Goal: Transaction & Acquisition: Book appointment/travel/reservation

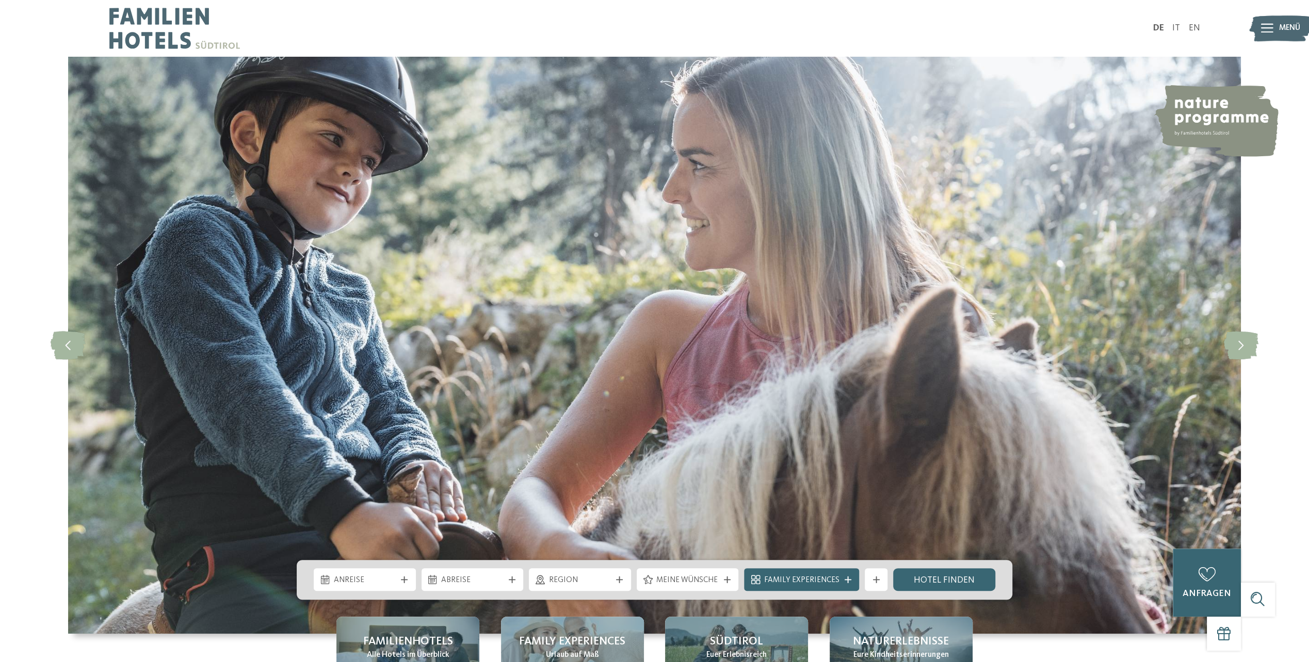
click at [1289, 31] on span "Menü" at bounding box center [1289, 28] width 21 height 11
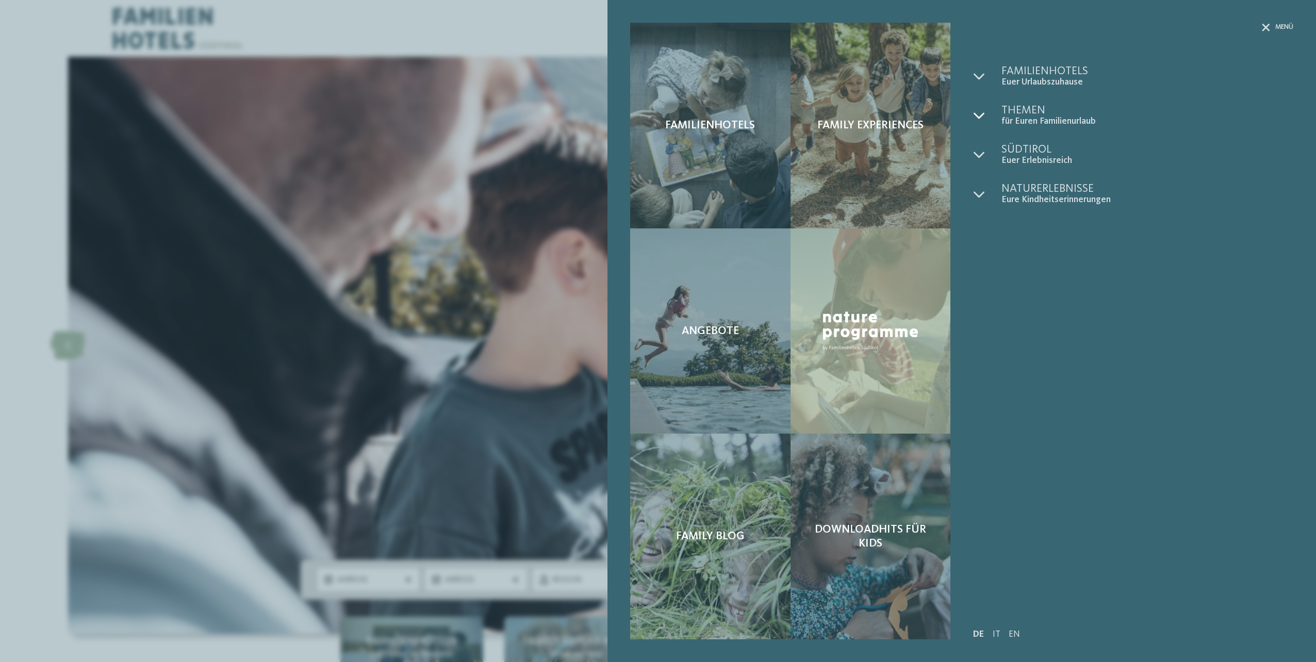
click at [983, 106] on div at bounding box center [987, 116] width 28 height 22
click at [1081, 154] on span "Urlaub mit Kinder" at bounding box center [1155, 157] width 278 height 14
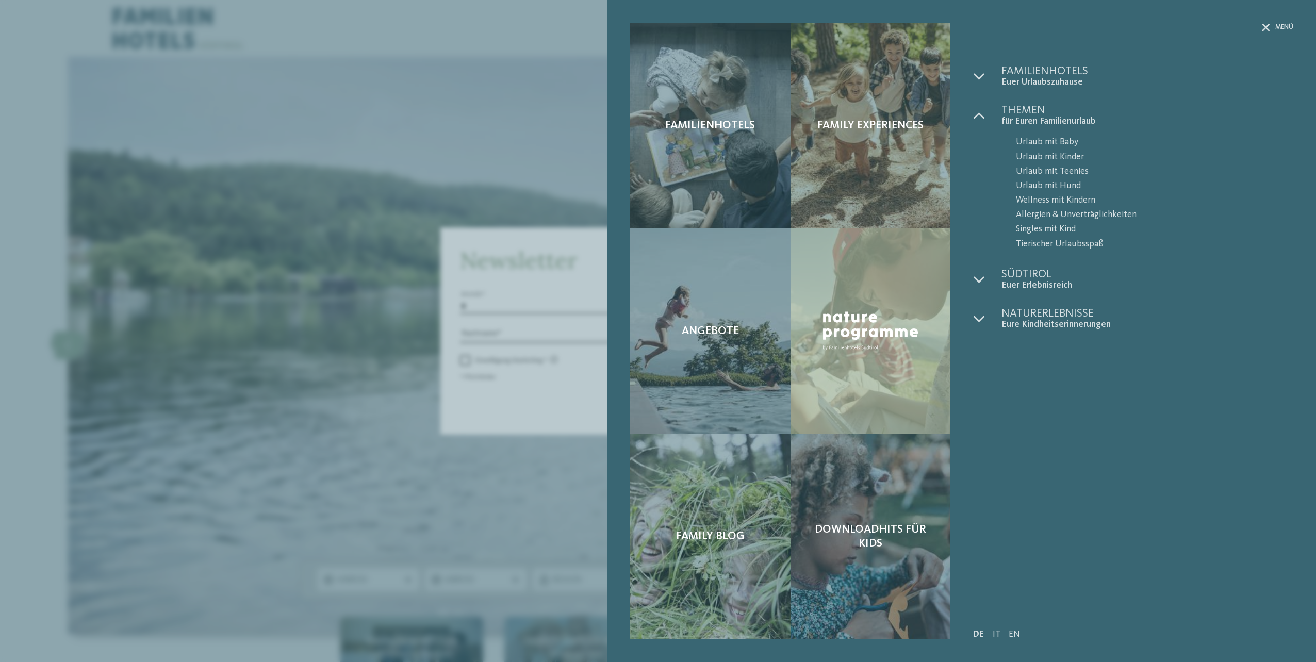
drag, startPoint x: 988, startPoint y: 538, endPoint x: 978, endPoint y: 542, distance: 10.6
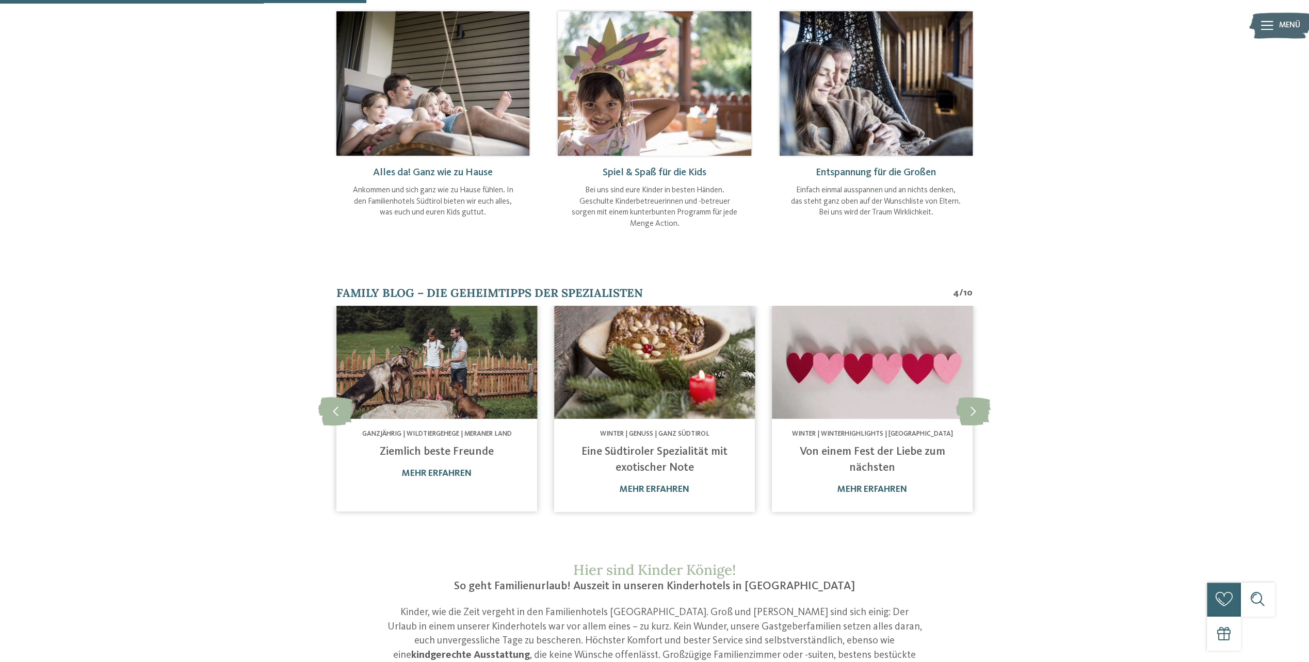
scroll to position [465, 0]
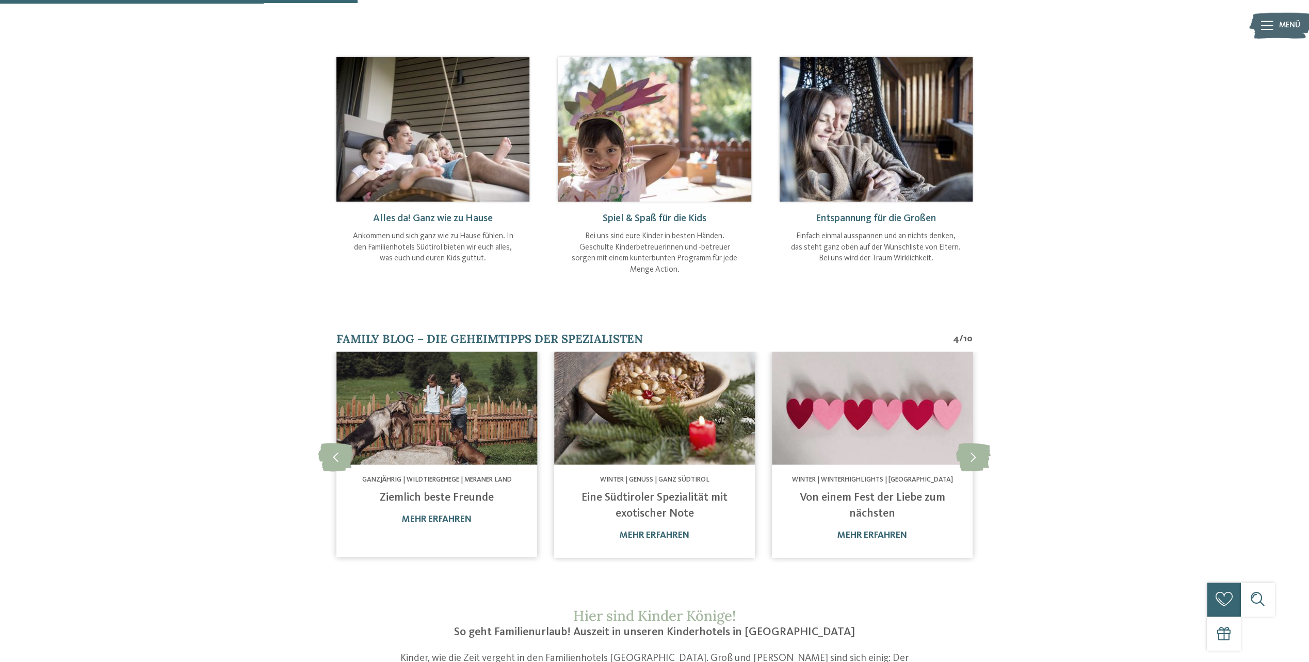
click at [1277, 22] on img at bounding box center [1280, 25] width 62 height 31
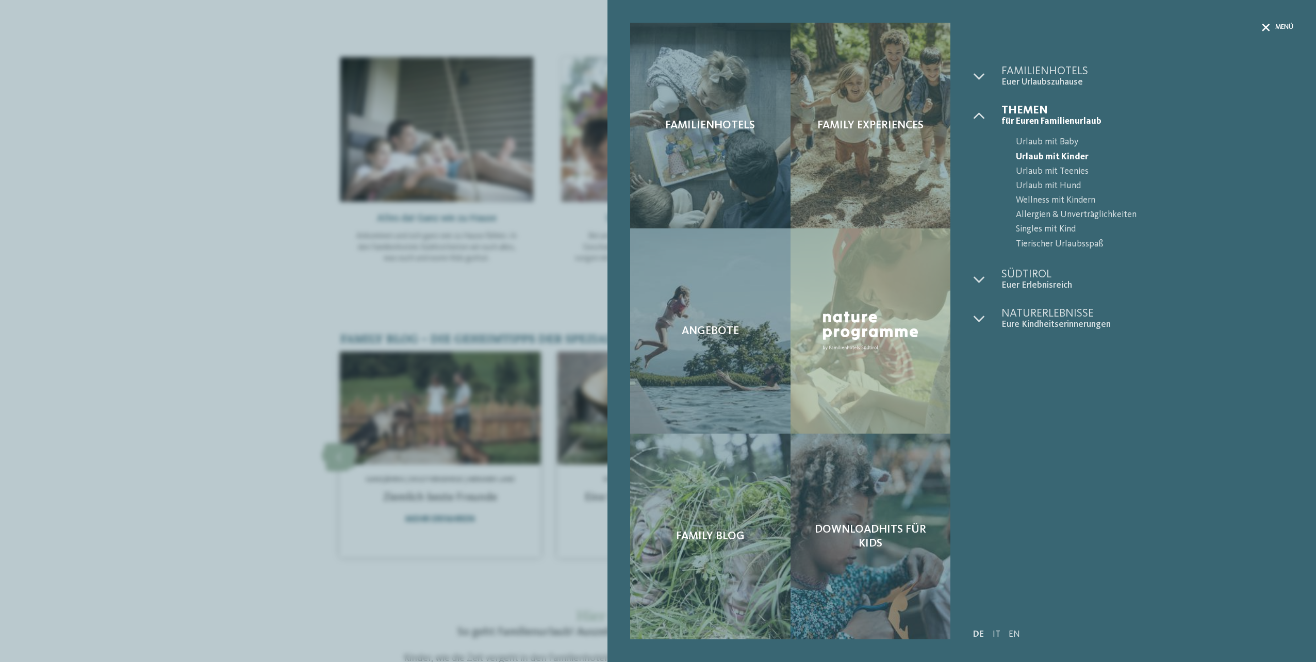
click at [1277, 26] on span "Menü" at bounding box center [1285, 27] width 18 height 9
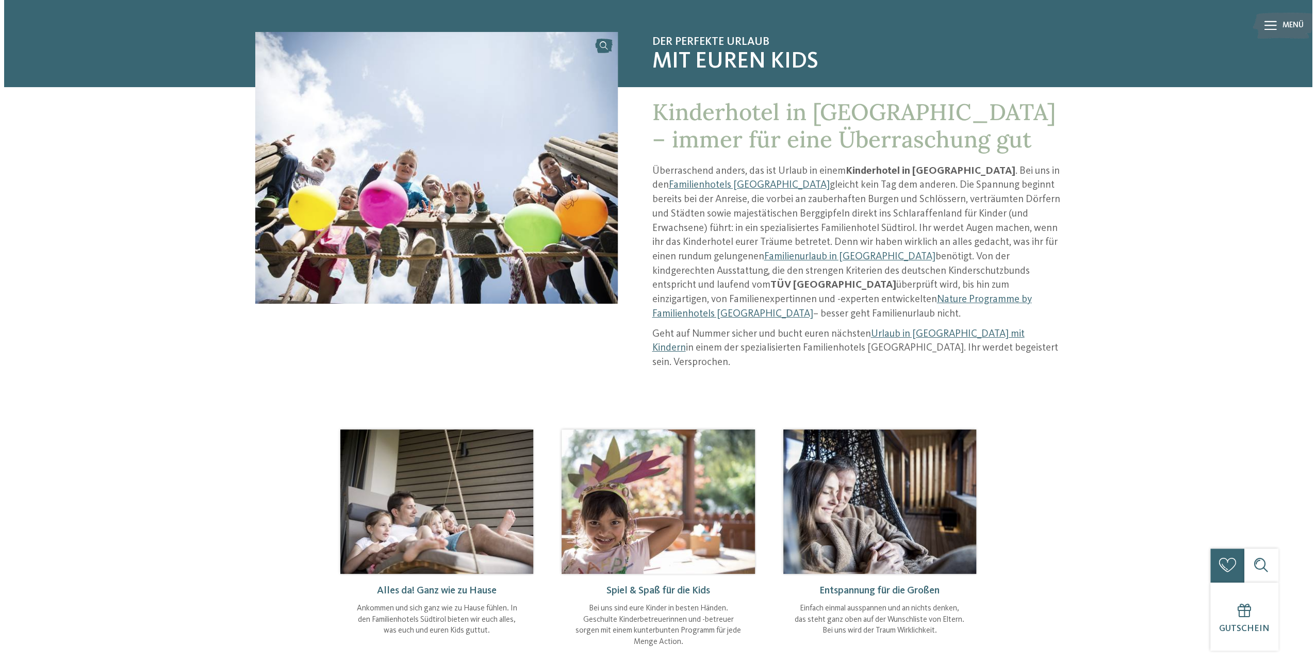
scroll to position [0, 0]
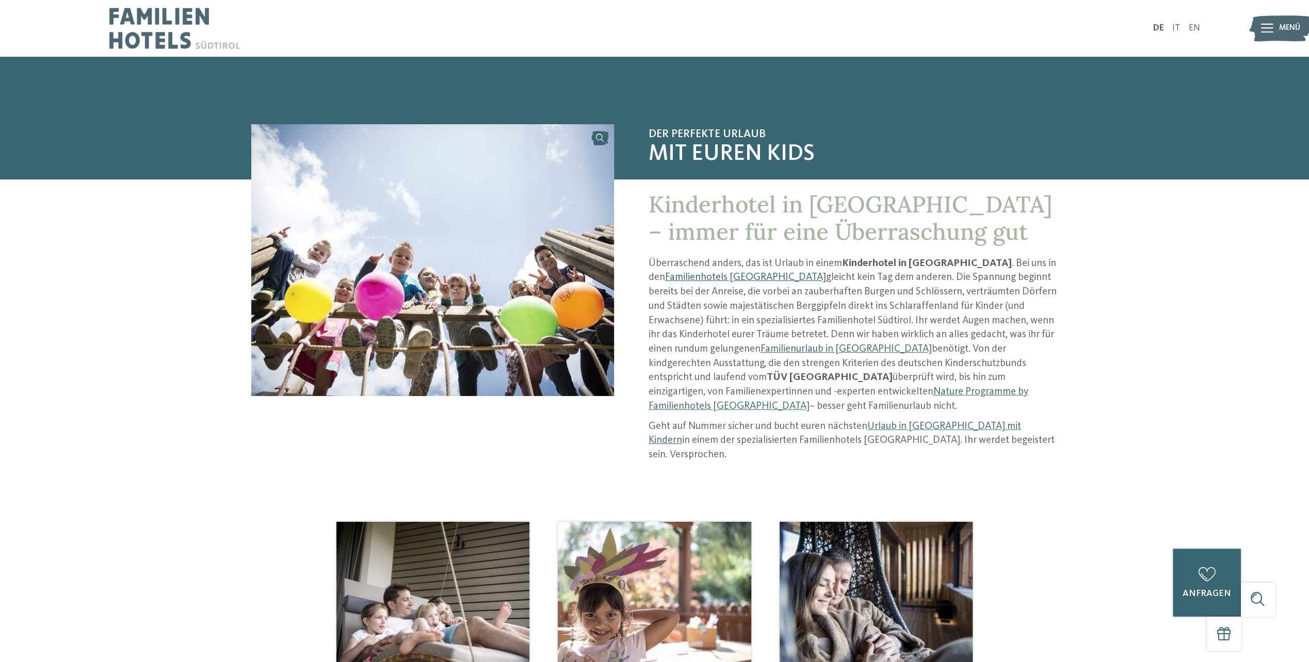
click at [705, 278] on link "Familienhotels [GEOGRAPHIC_DATA]" at bounding box center [744, 277] width 161 height 10
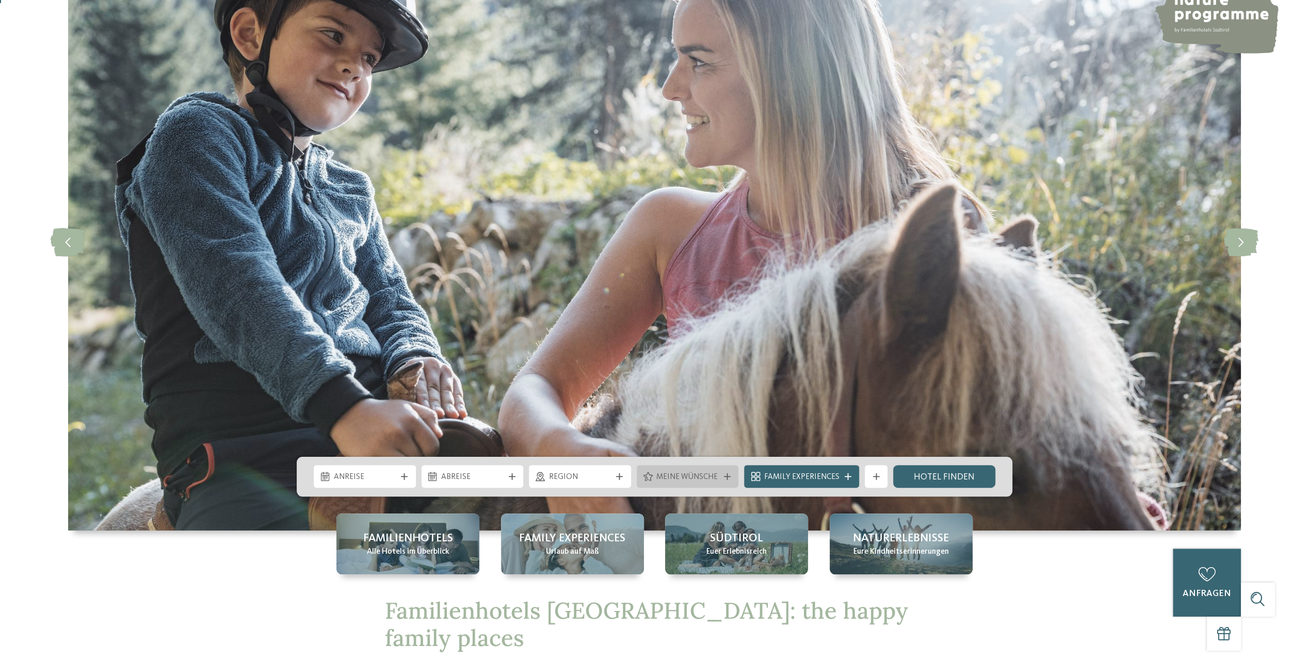
scroll to position [309, 0]
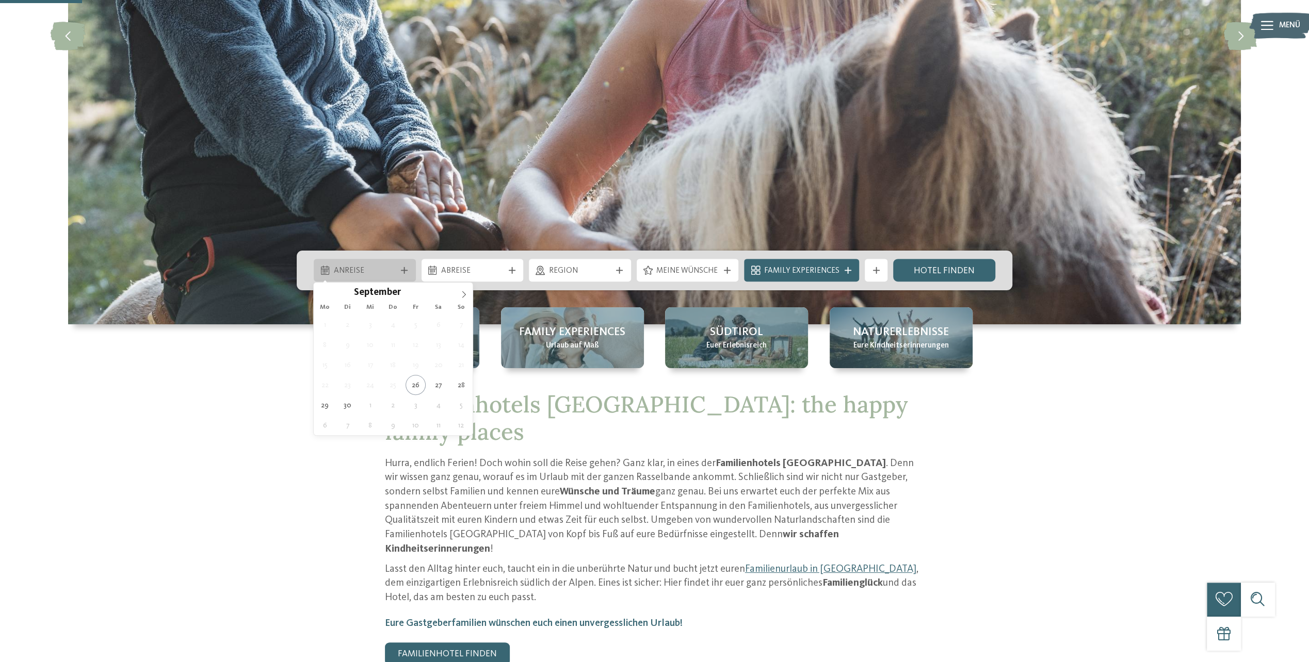
click at [394, 269] on span "Anreise" at bounding box center [365, 271] width 62 height 11
type div "29.09.2025"
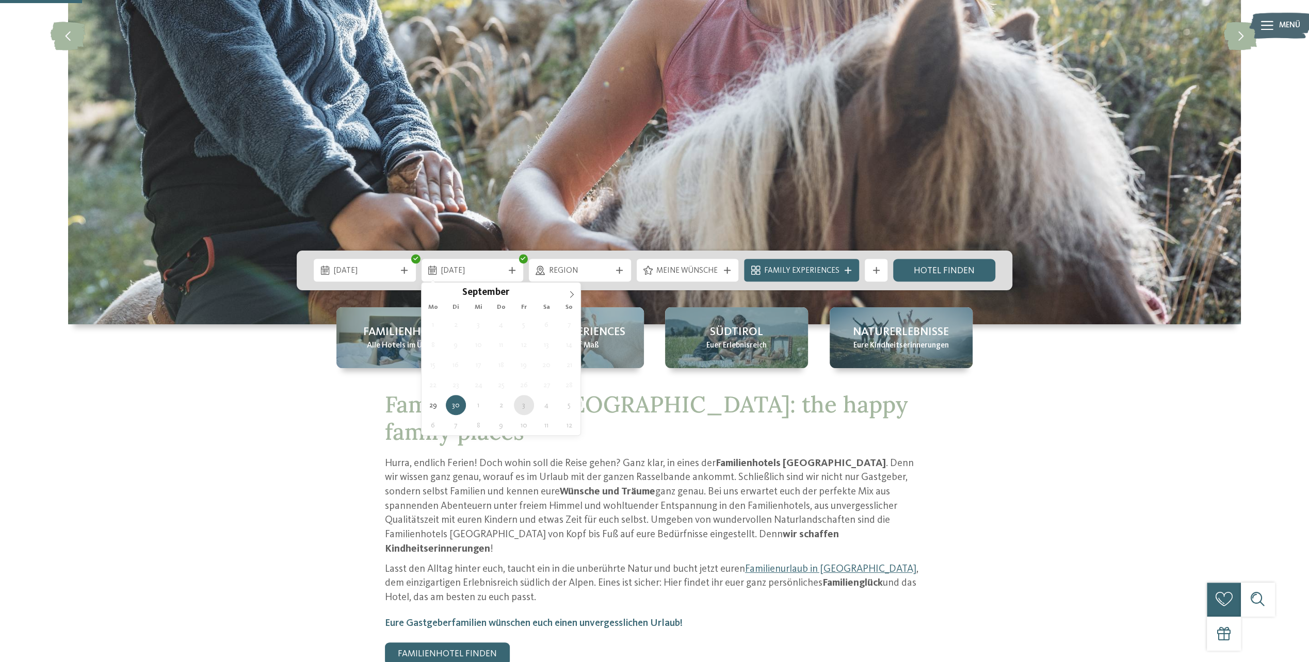
type div "03.10.2025"
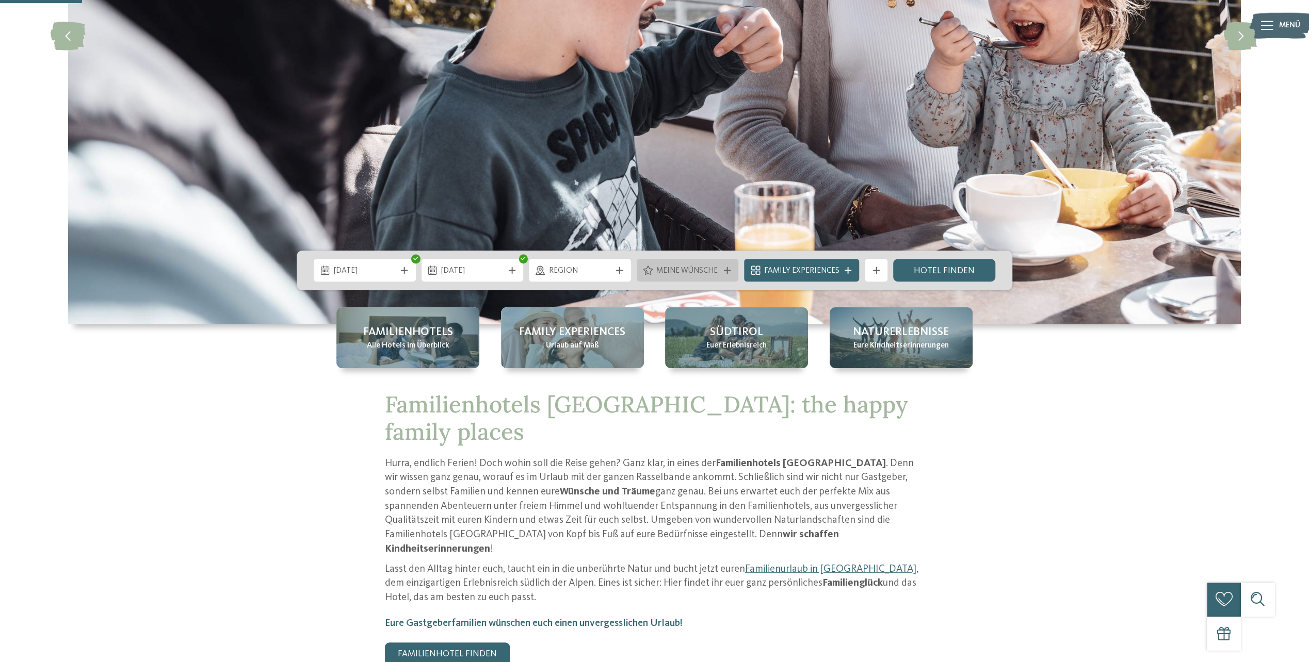
click at [694, 271] on span "Meine Wünsche" at bounding box center [687, 271] width 62 height 11
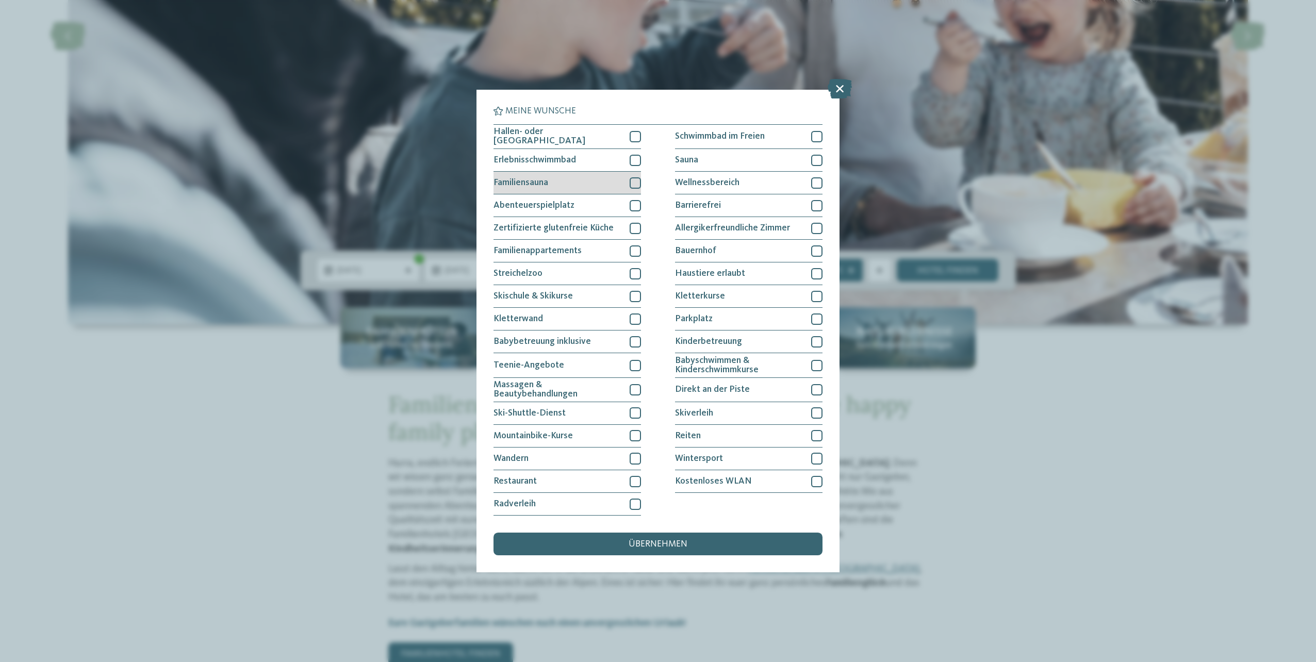
click at [634, 184] on div at bounding box center [635, 182] width 11 height 11
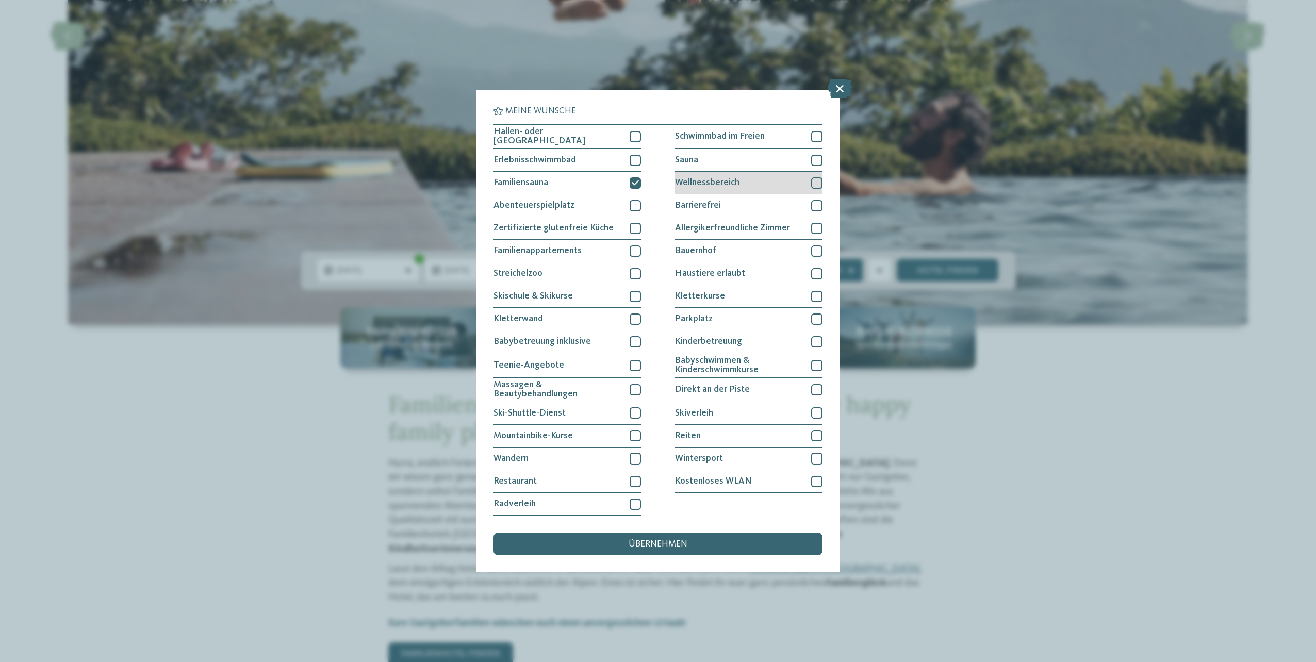
click at [817, 180] on div at bounding box center [816, 182] width 11 height 11
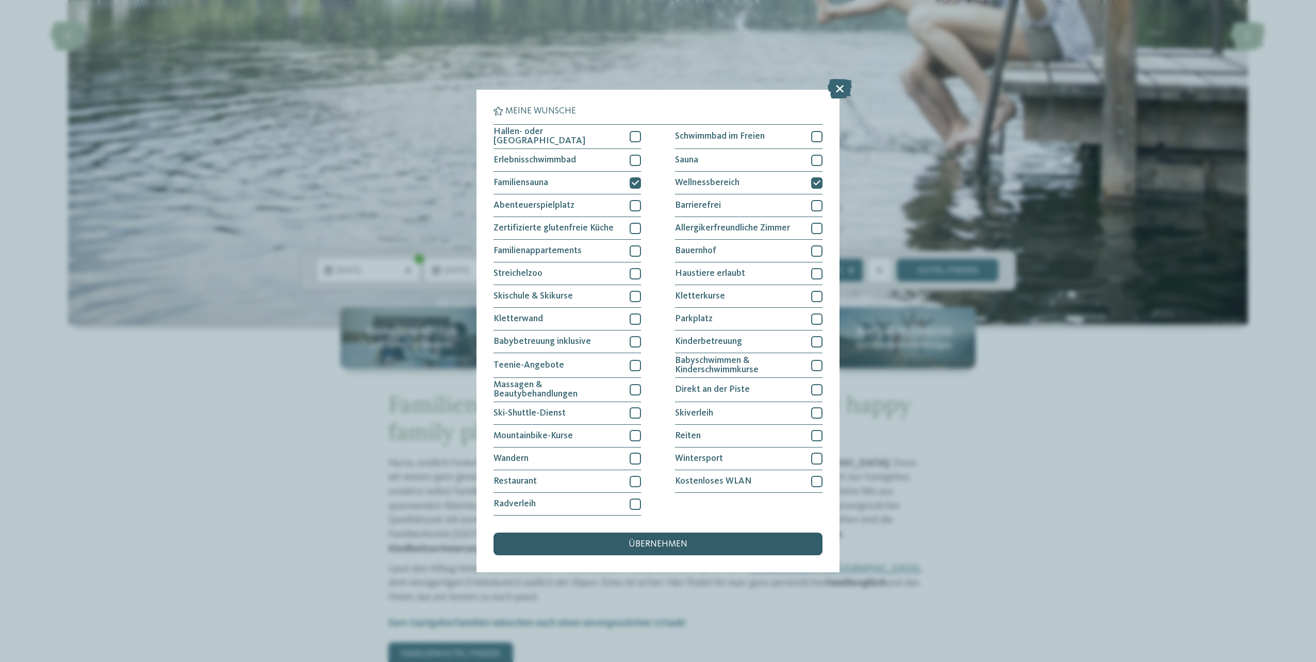
click at [651, 542] on span "übernehmen" at bounding box center [658, 544] width 59 height 9
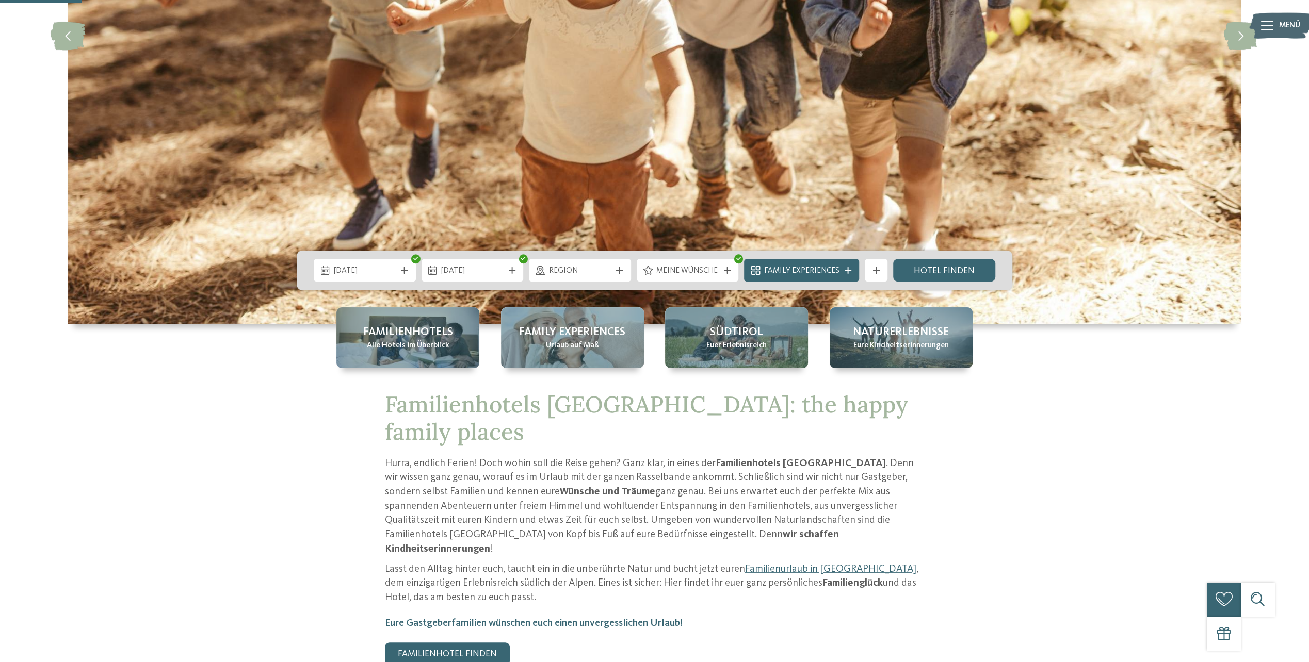
click at [821, 267] on span "Family Experiences" at bounding box center [801, 271] width 75 height 11
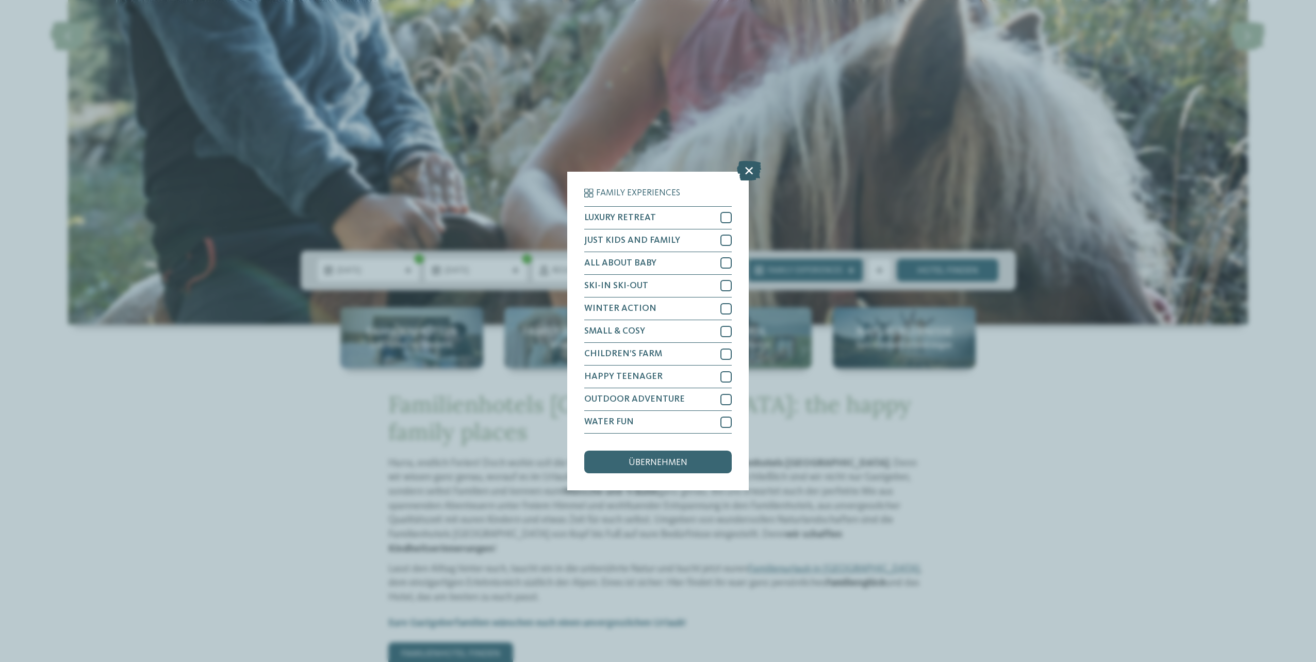
click at [754, 169] on icon at bounding box center [749, 171] width 24 height 20
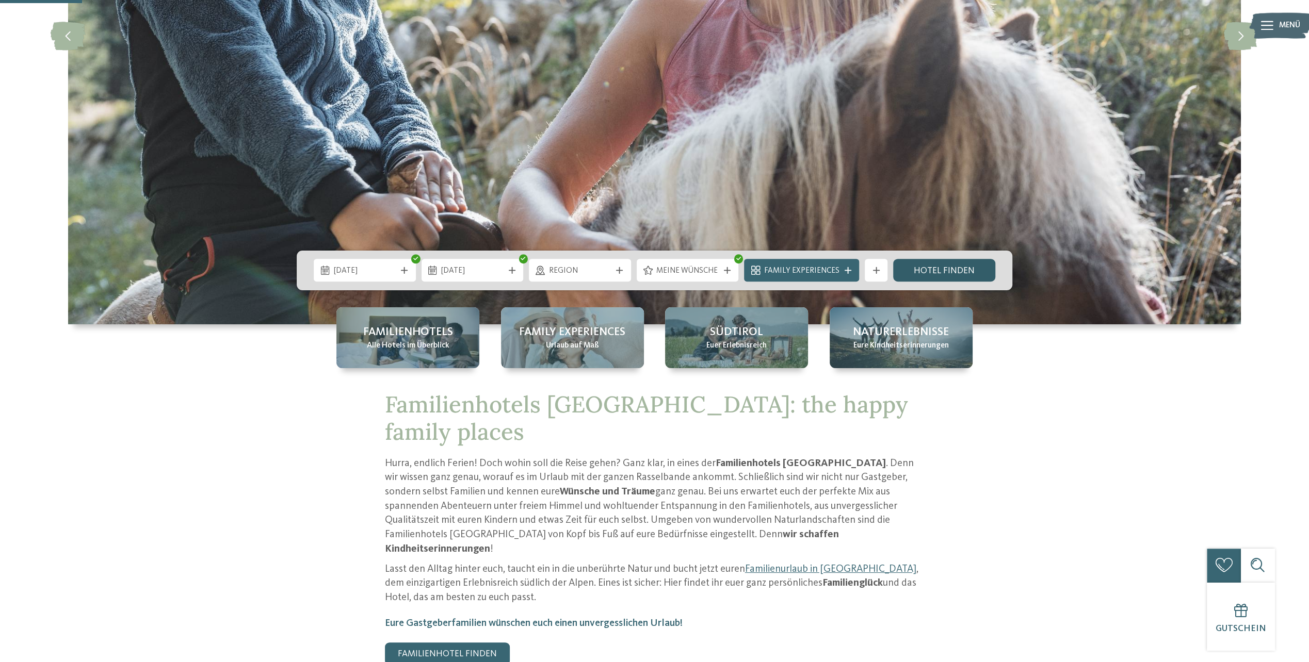
click at [973, 268] on link "Hotel finden" at bounding box center [944, 270] width 102 height 23
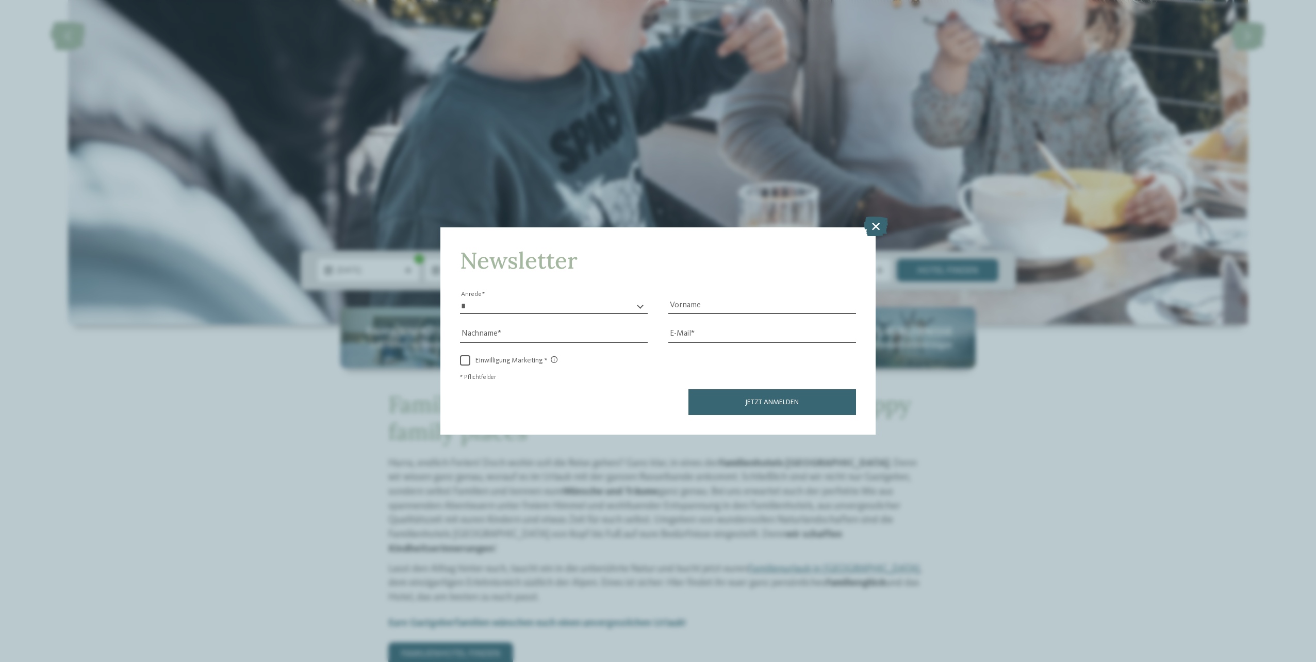
drag, startPoint x: 345, startPoint y: 128, endPoint x: 324, endPoint y: 119, distance: 23.1
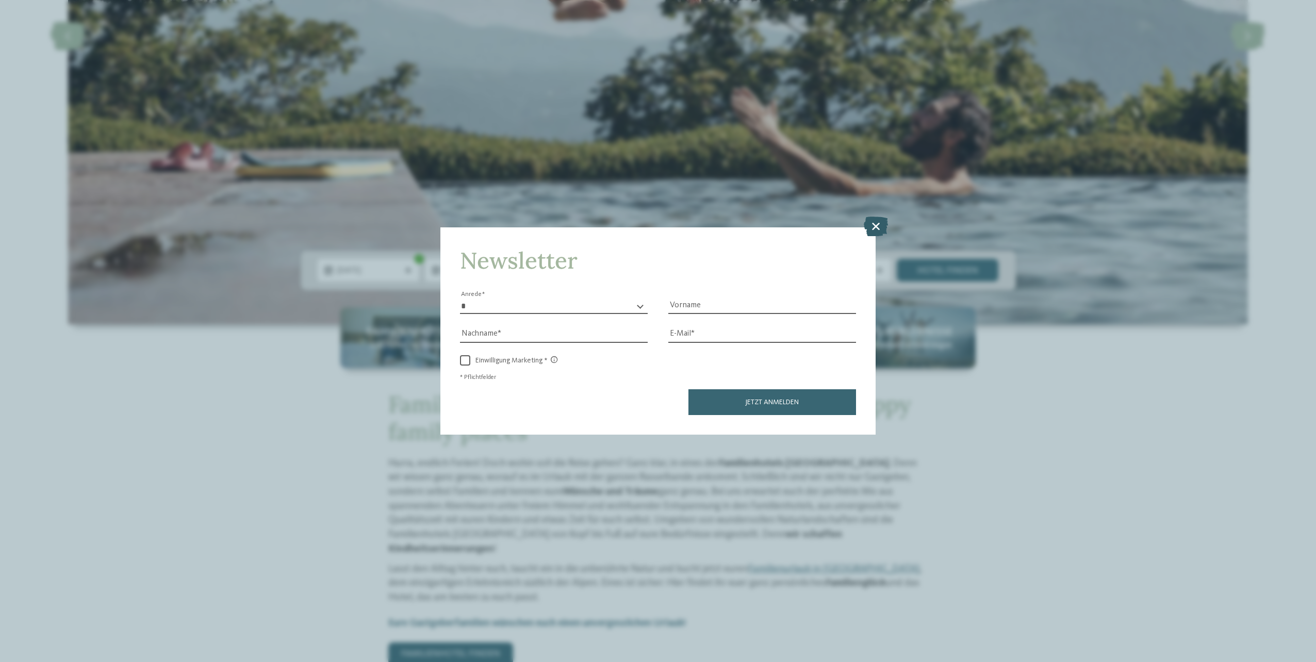
click at [888, 217] on icon at bounding box center [876, 227] width 24 height 20
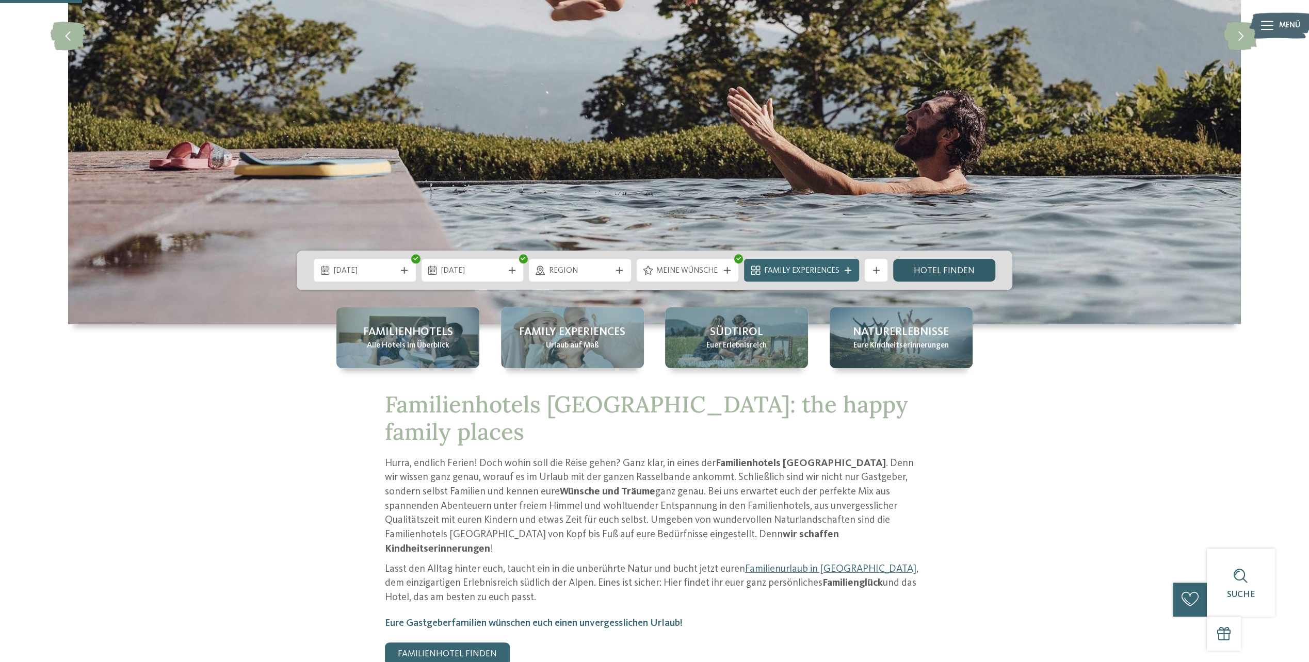
click at [915, 276] on link "Hotel finden" at bounding box center [944, 270] width 102 height 23
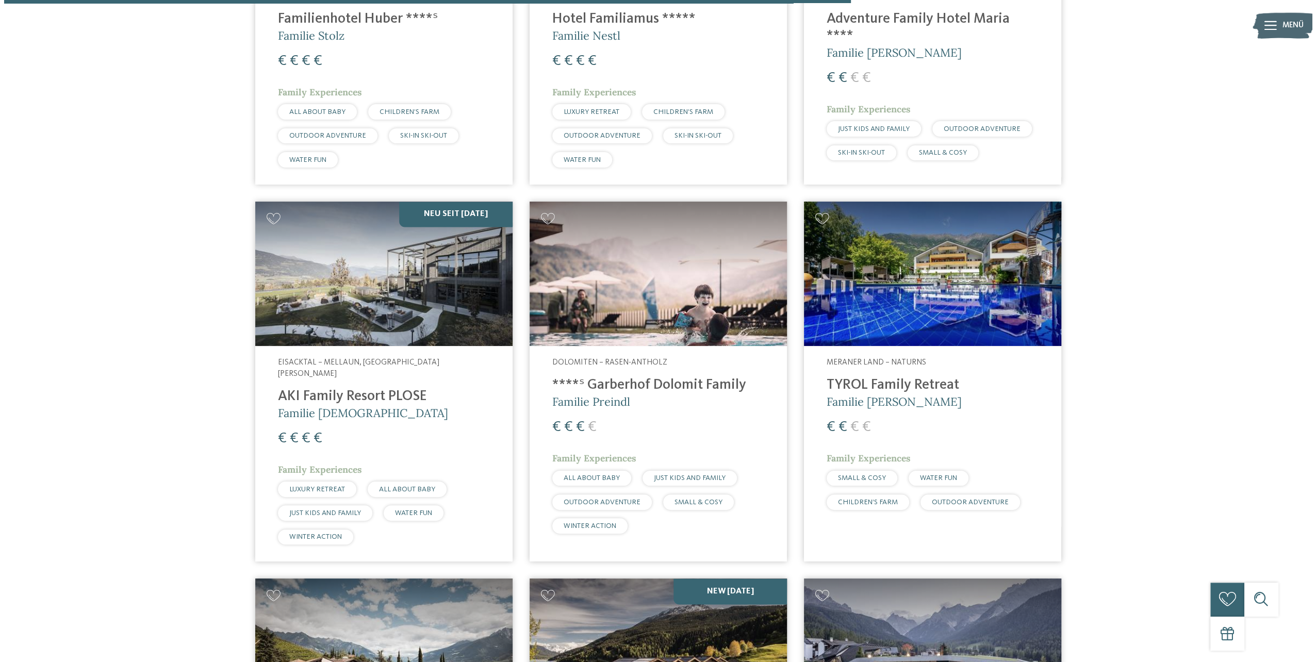
scroll to position [1461, 0]
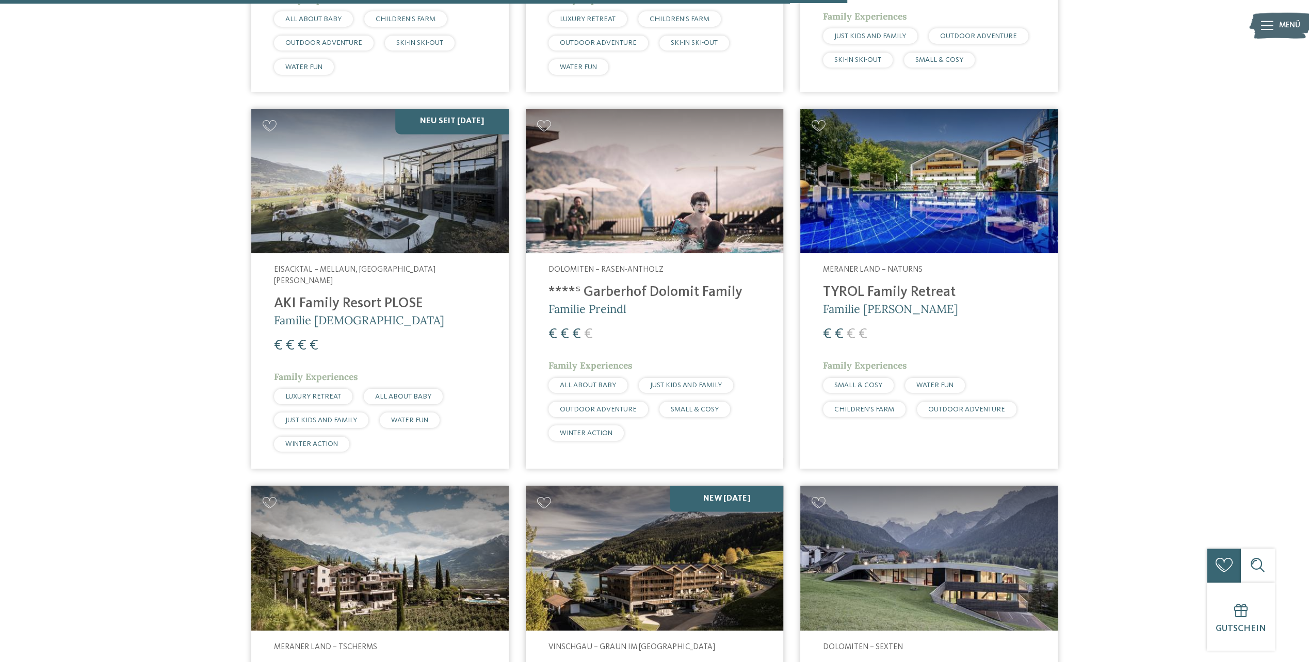
click at [862, 216] on img at bounding box center [928, 181] width 257 height 145
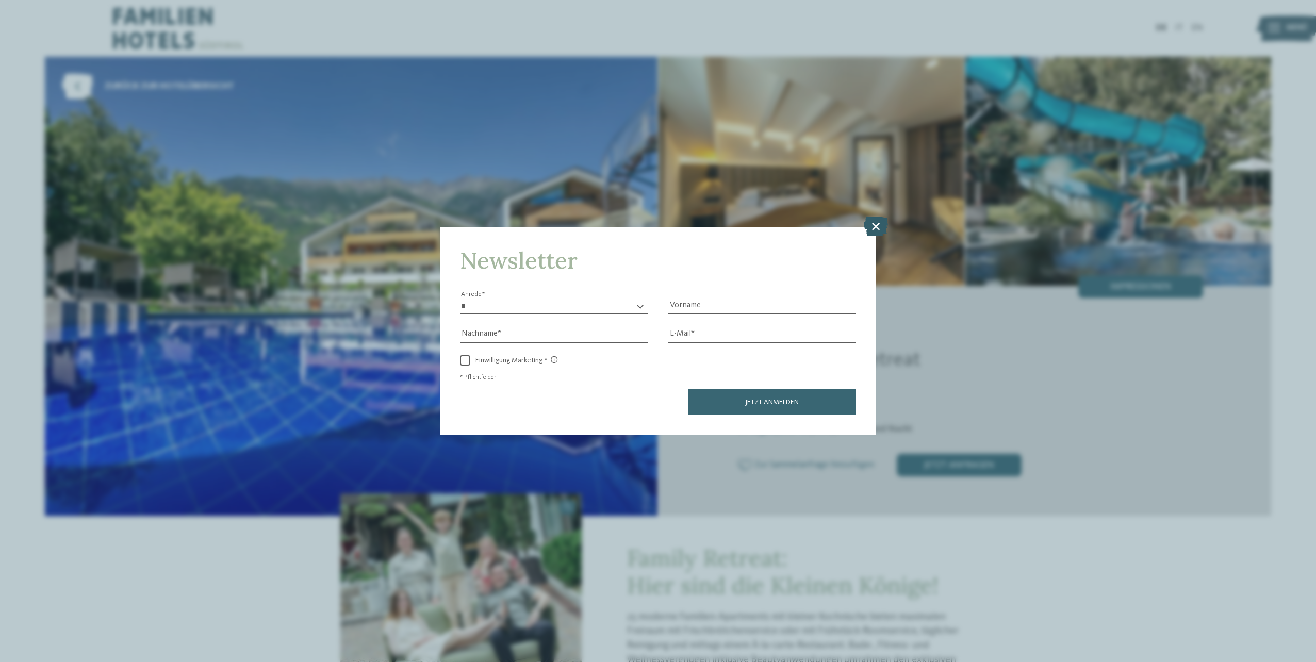
click at [876, 231] on icon at bounding box center [876, 227] width 24 height 20
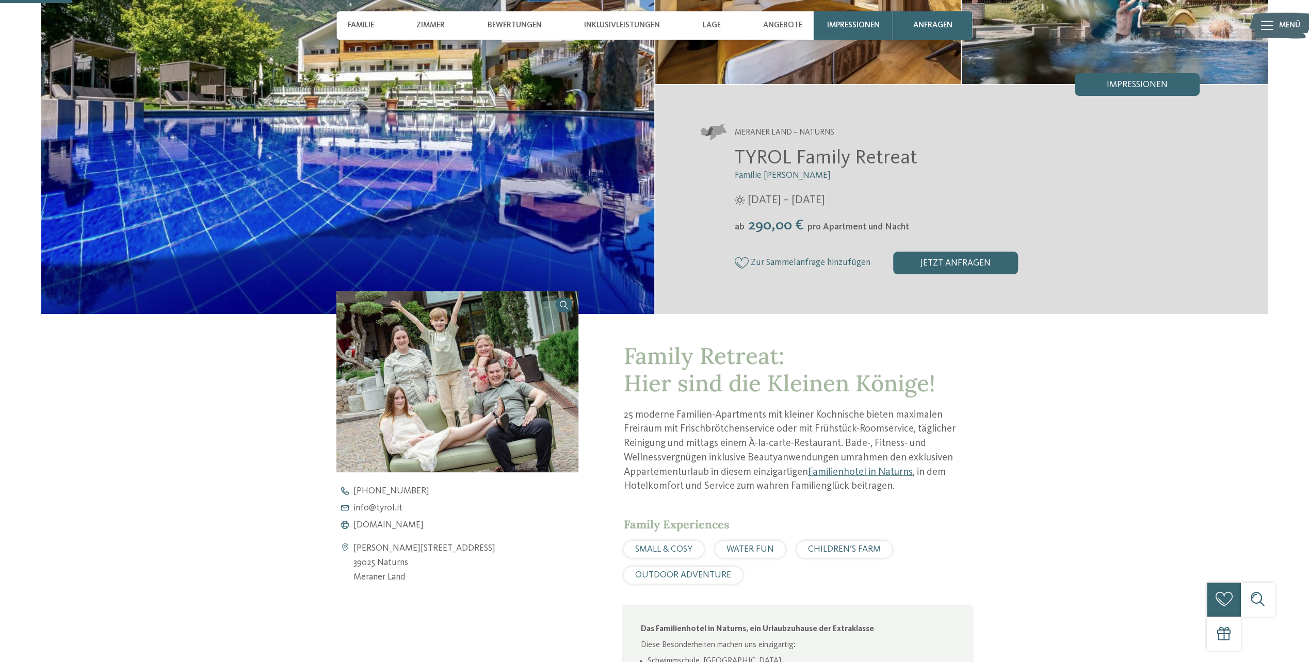
scroll to position [103, 0]
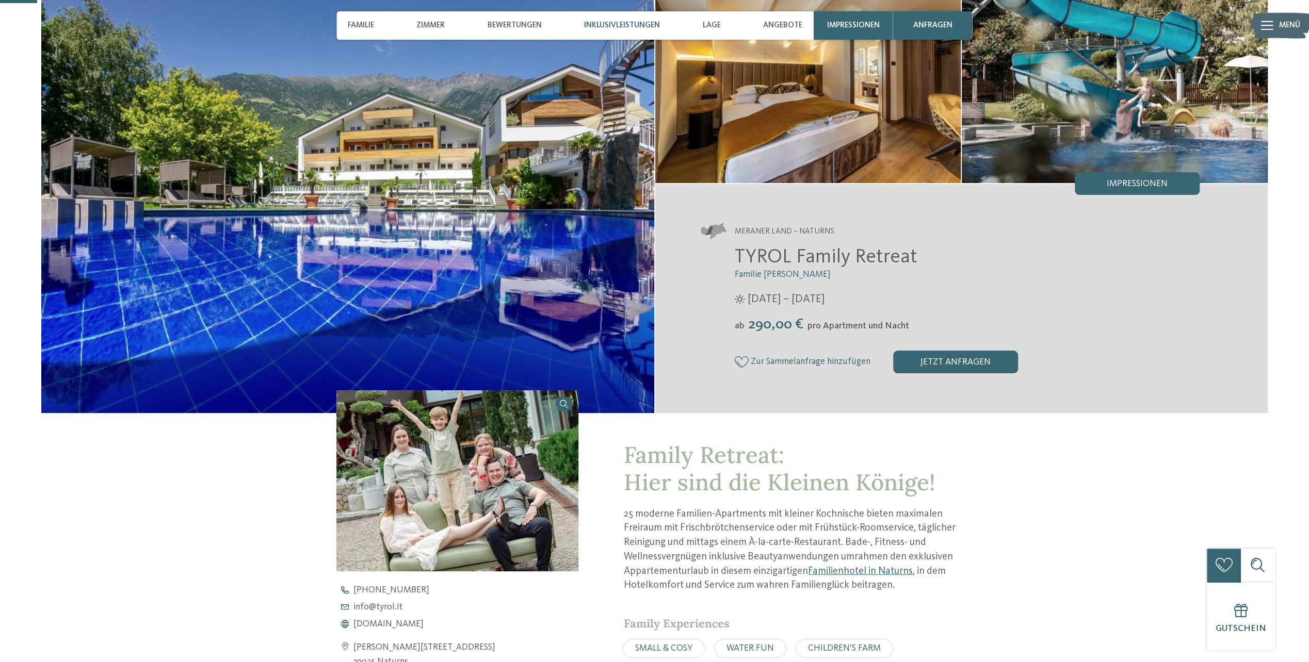
click at [651, 27] on span "Inklusivleistungen" at bounding box center [622, 25] width 76 height 9
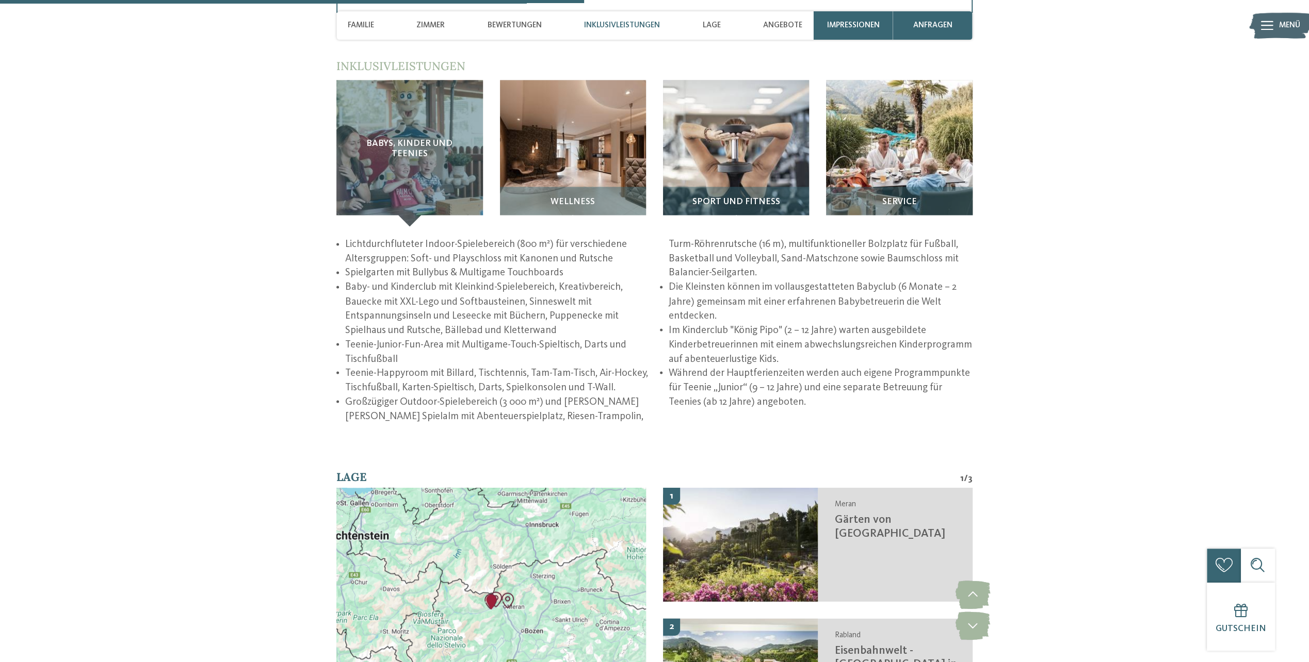
scroll to position [1665, 0]
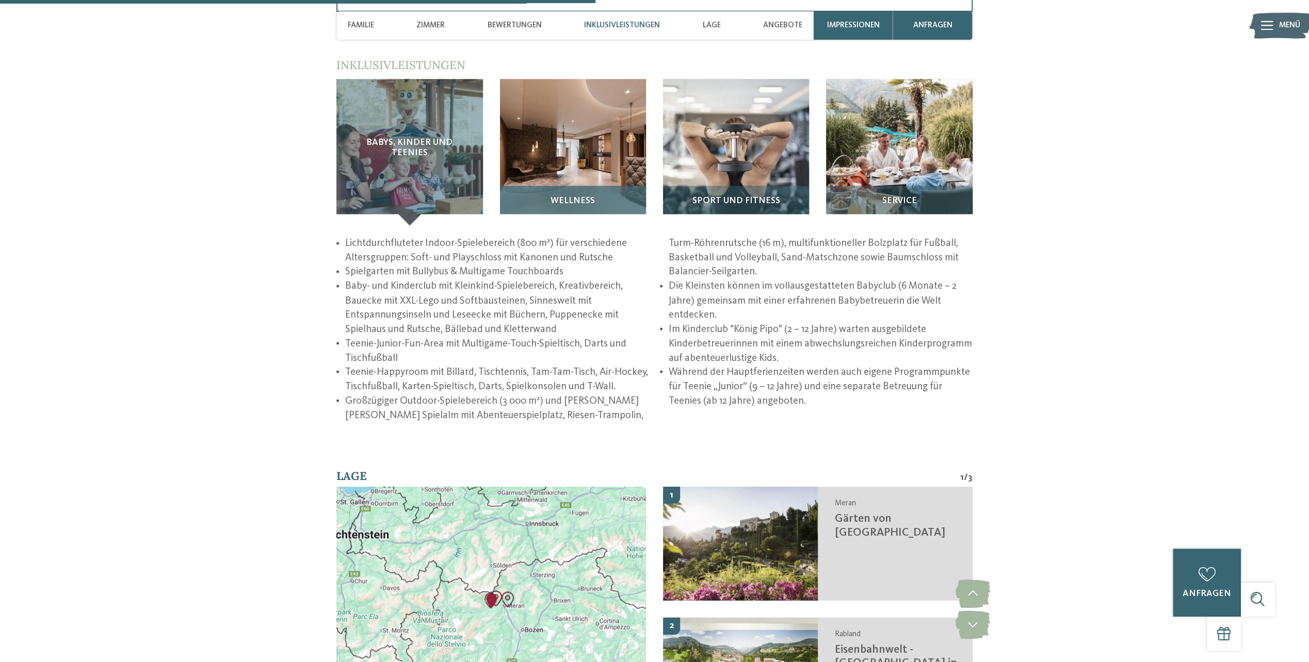
click at [574, 142] on img at bounding box center [573, 152] width 146 height 146
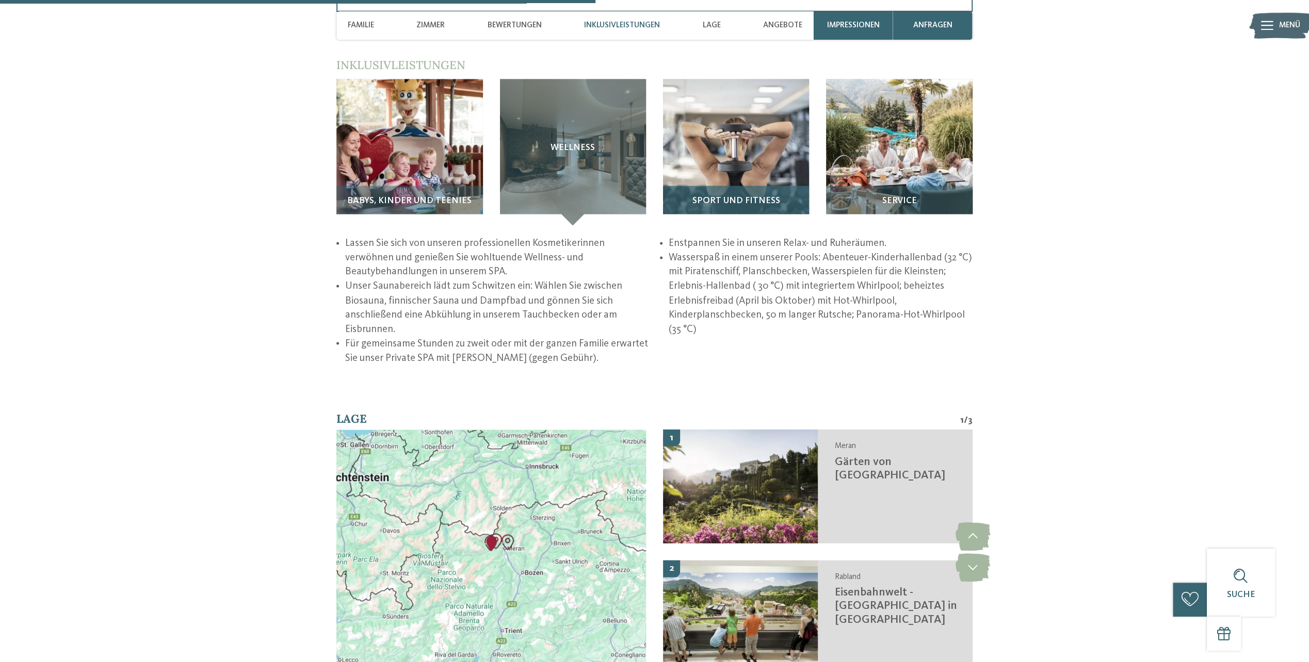
click at [694, 156] on img at bounding box center [736, 152] width 146 height 146
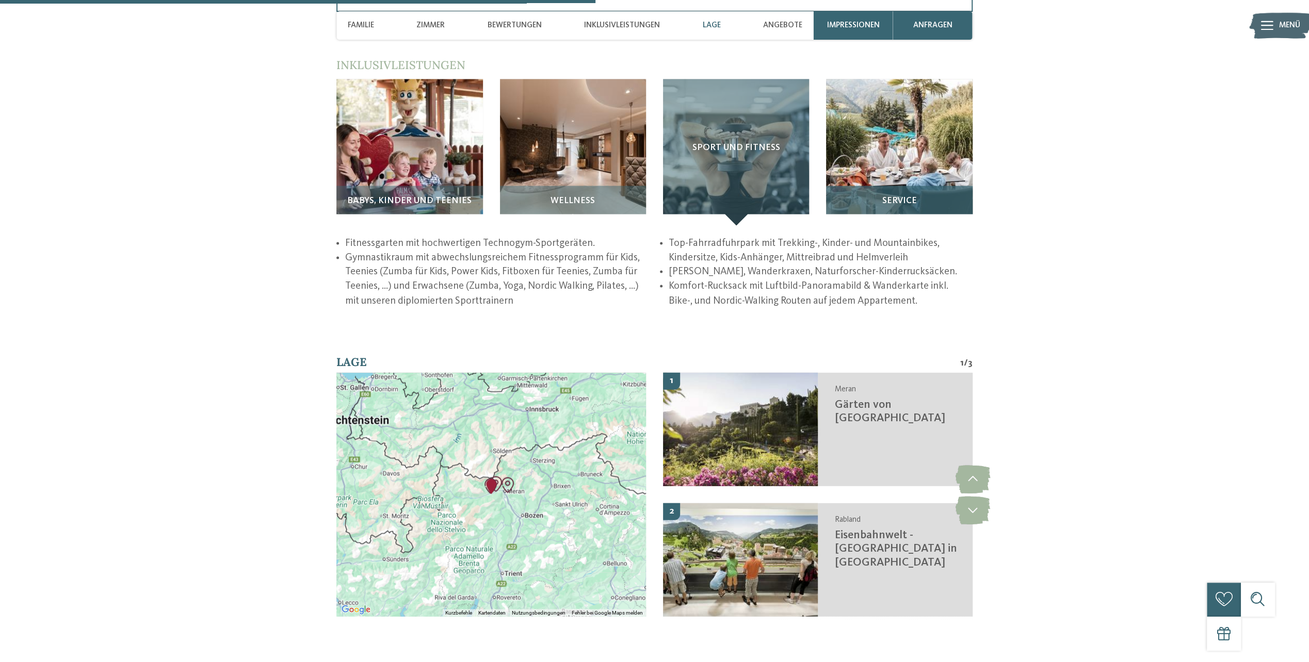
click at [970, 167] on img at bounding box center [899, 152] width 146 height 146
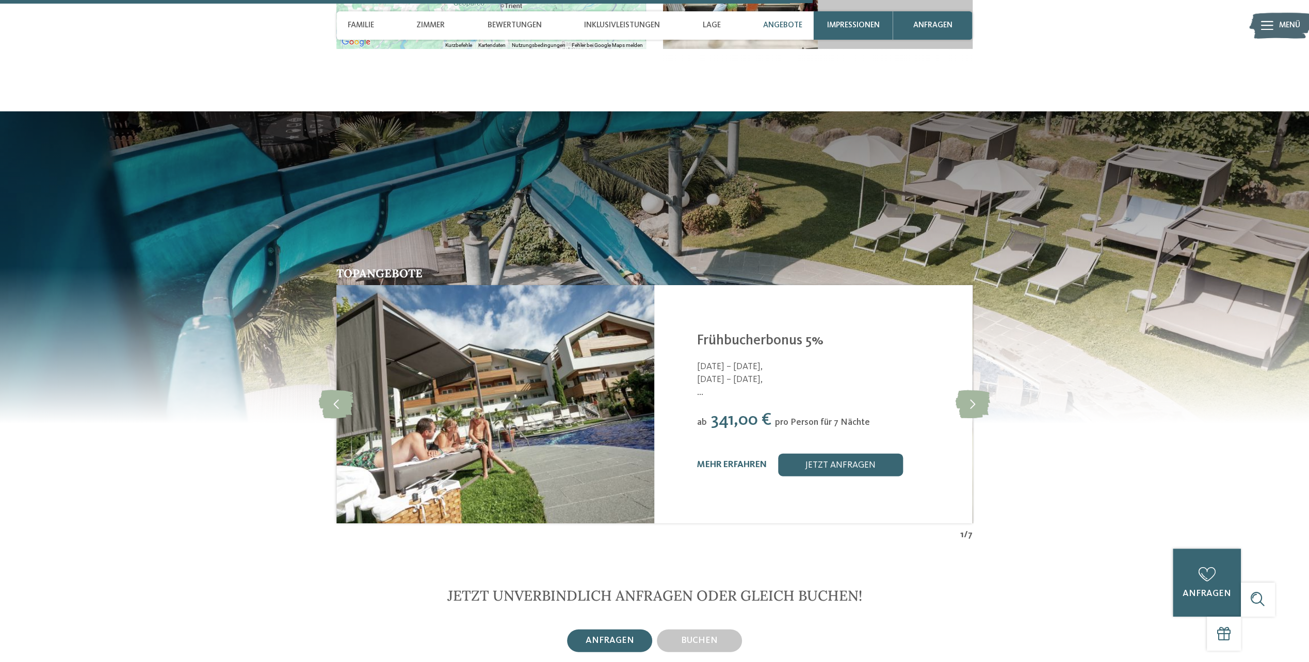
scroll to position [2232, 0]
click at [728, 464] on link "mehr erfahren" at bounding box center [732, 465] width 70 height 9
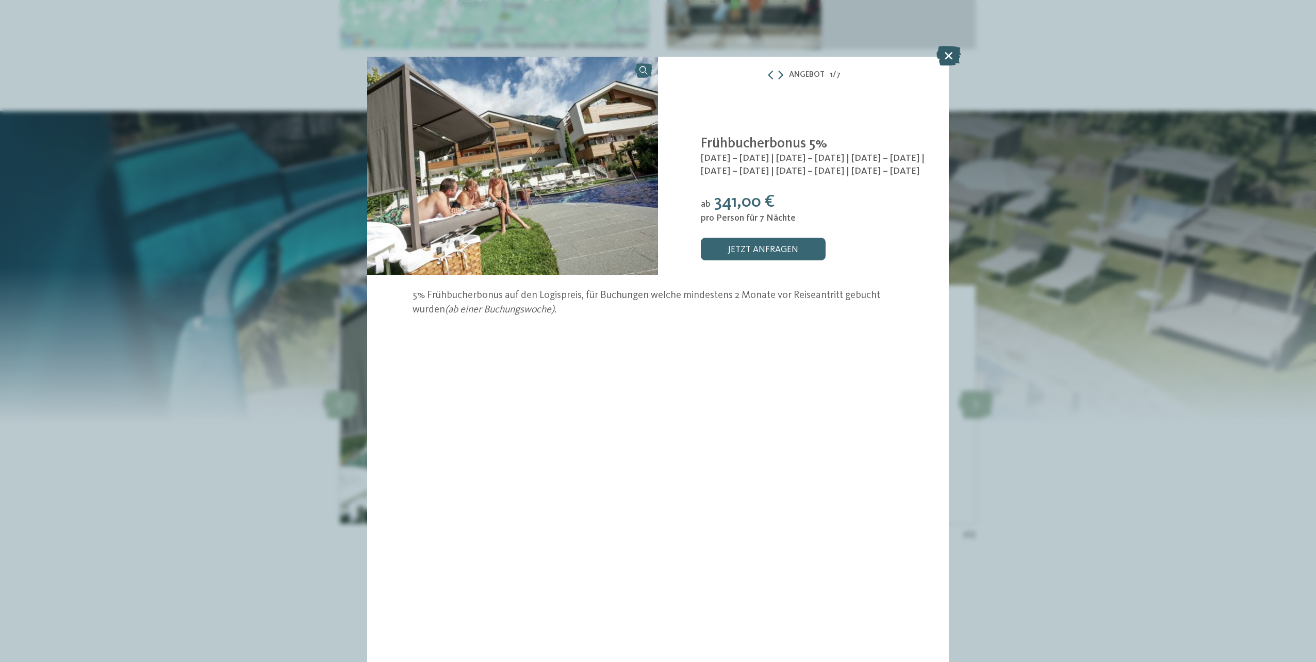
click at [948, 52] on icon at bounding box center [949, 56] width 24 height 20
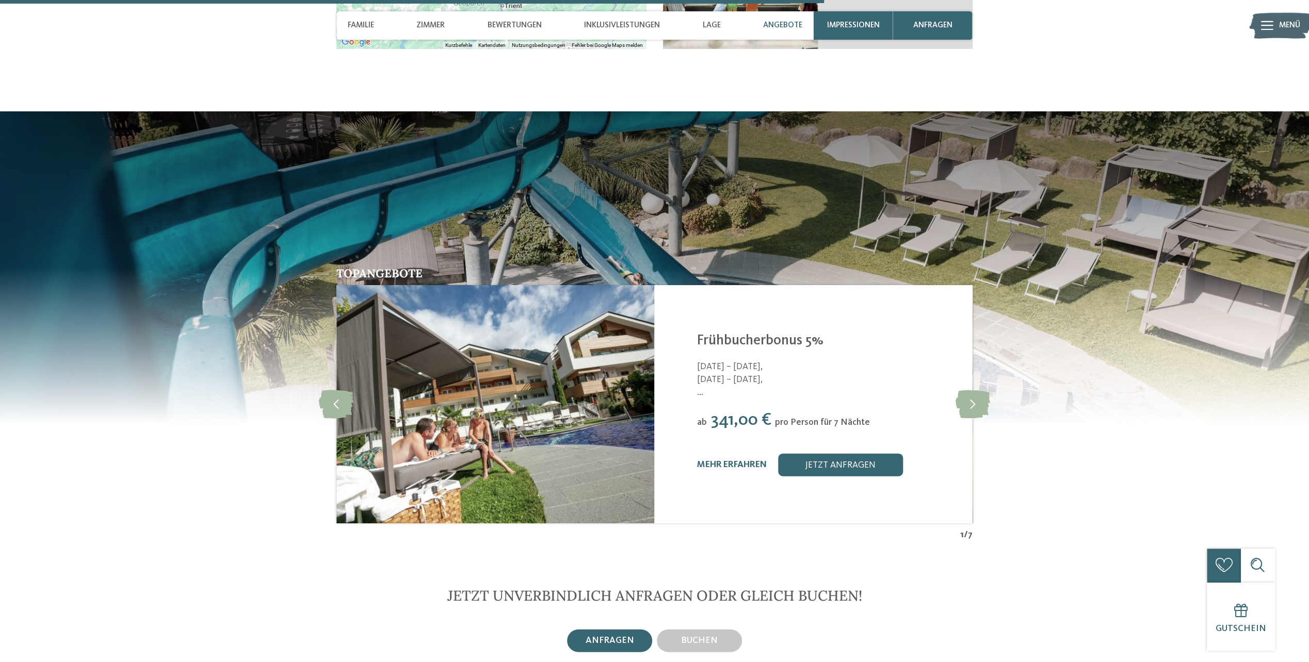
click at [783, 24] on span "Angebote" at bounding box center [782, 25] width 39 height 9
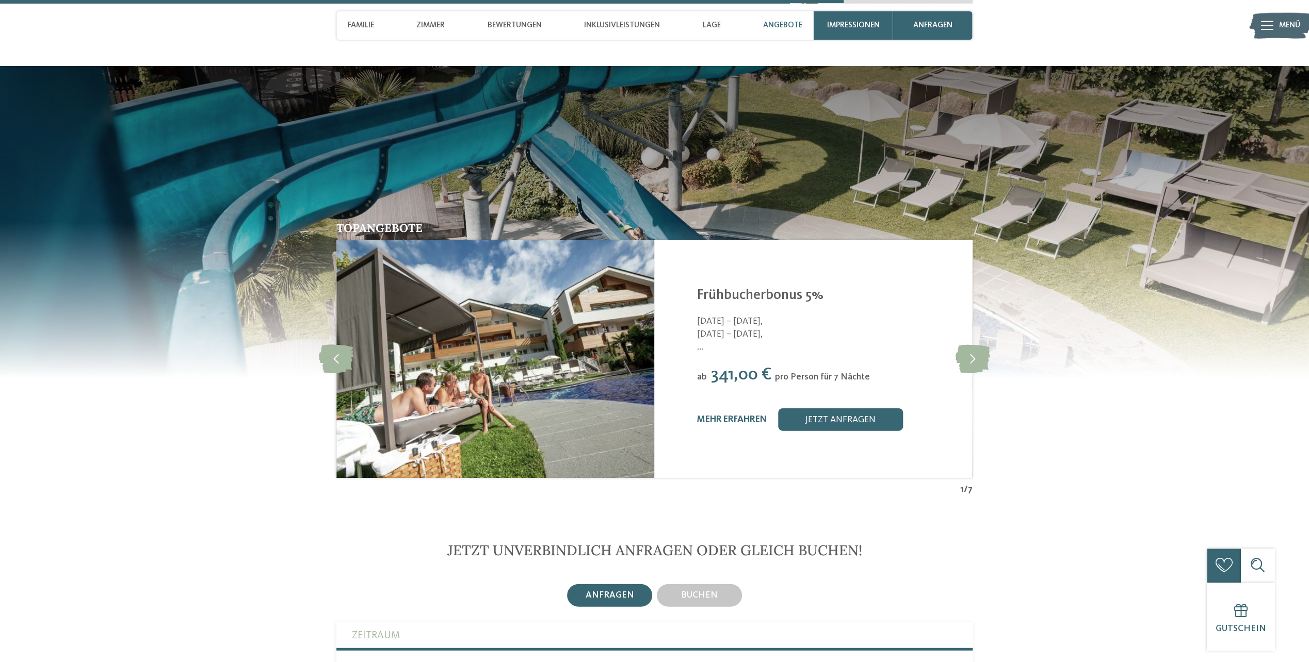
scroll to position [2287, 0]
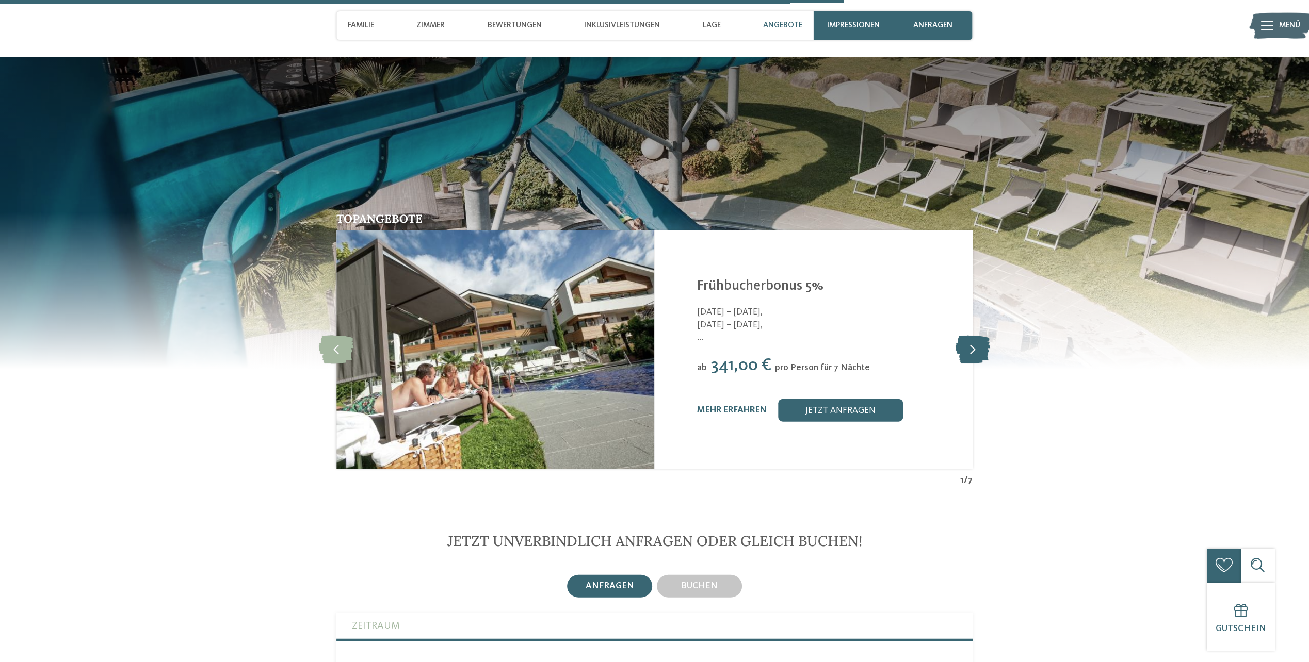
click at [968, 349] on icon at bounding box center [972, 350] width 35 height 28
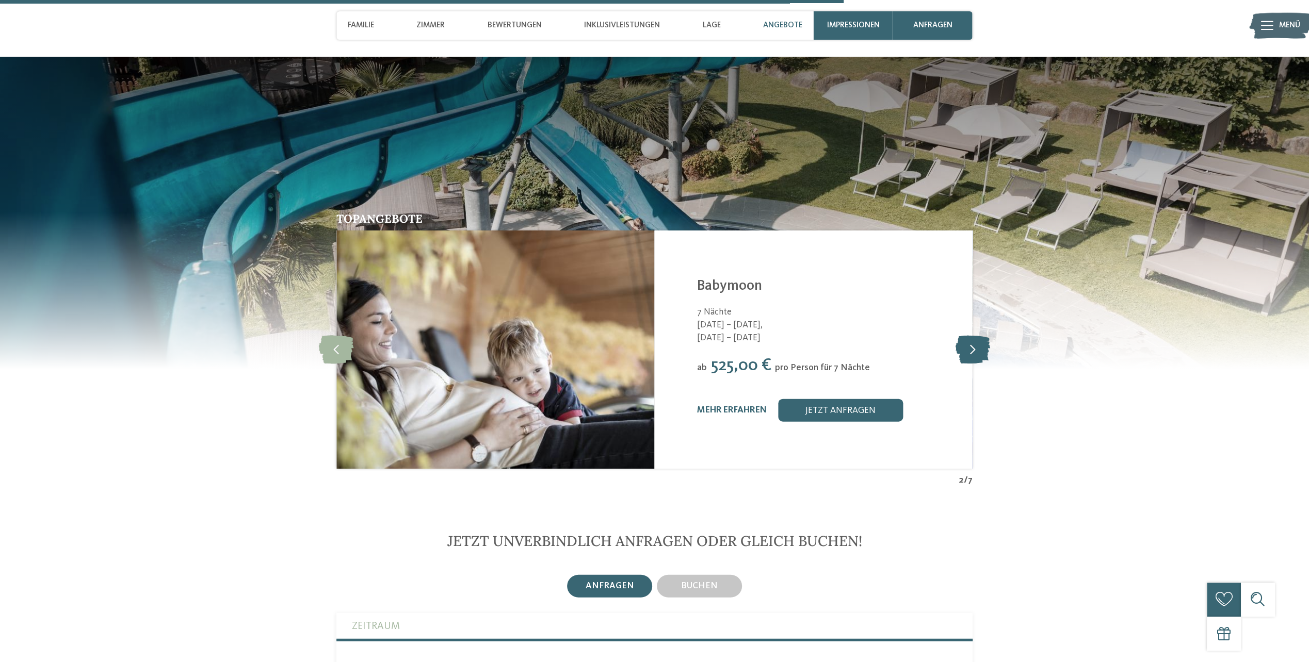
click at [968, 349] on icon at bounding box center [972, 350] width 35 height 28
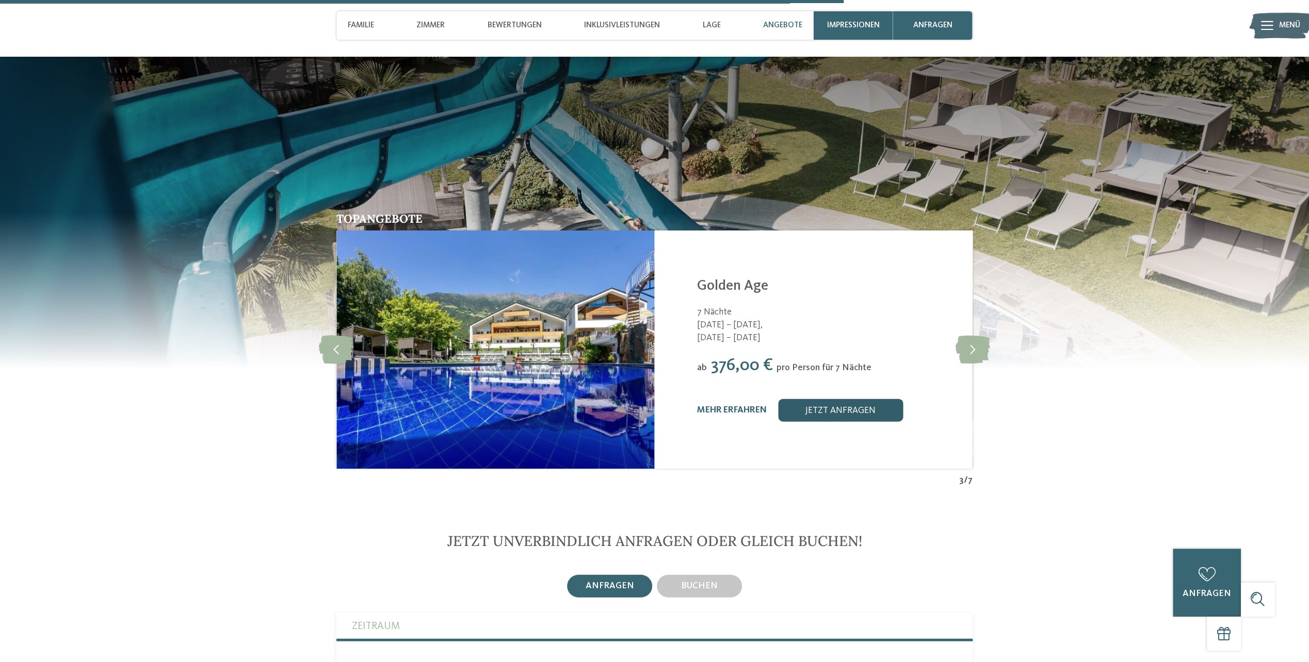
click at [859, 411] on link "jetzt anfragen" at bounding box center [840, 410] width 125 height 23
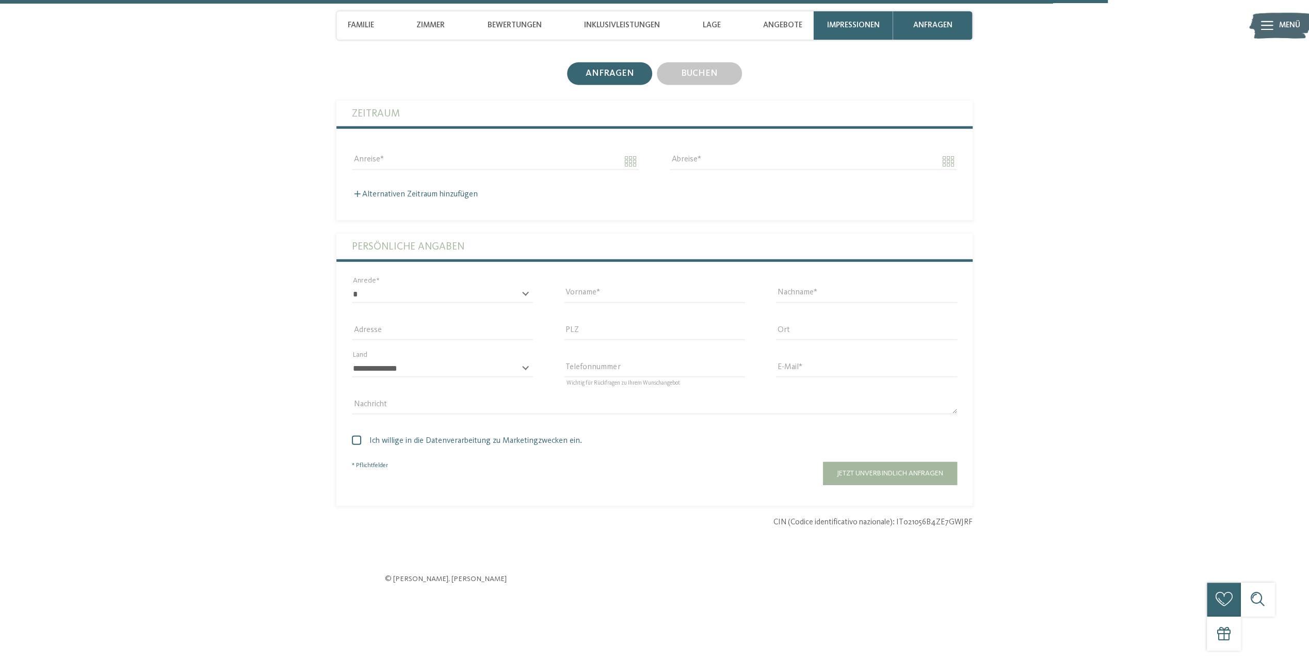
scroll to position [2802, 0]
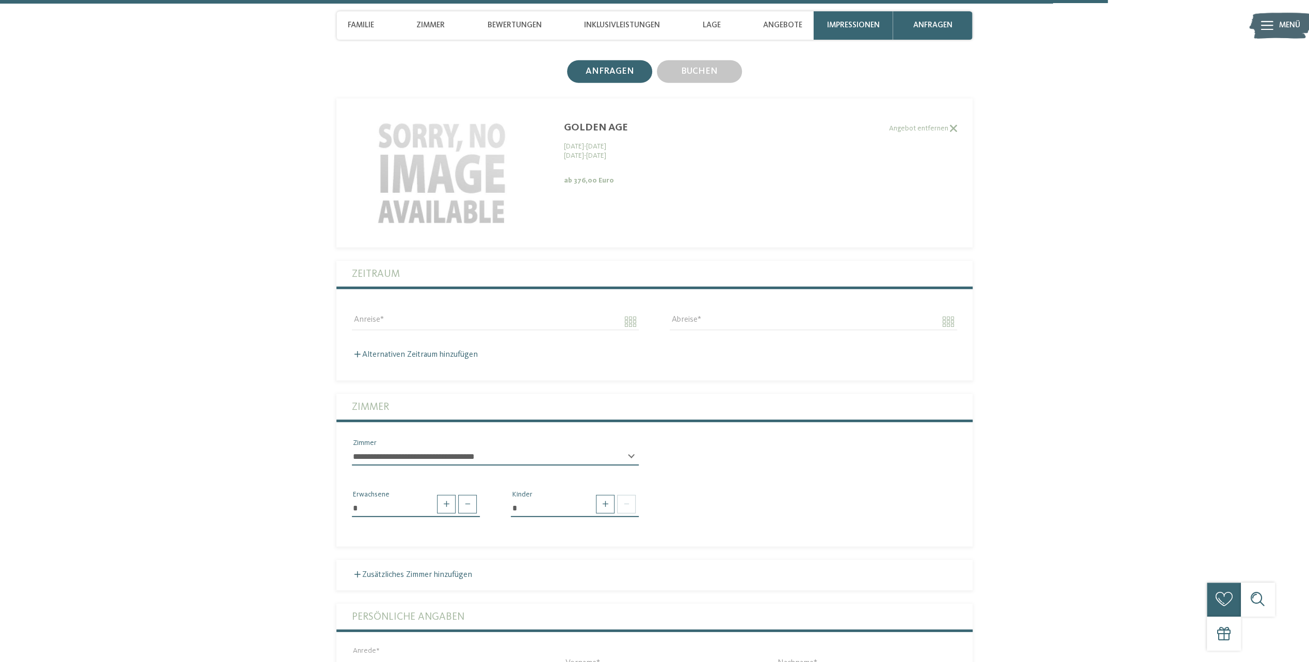
drag, startPoint x: 812, startPoint y: 349, endPoint x: 809, endPoint y: 340, distance: 9.3
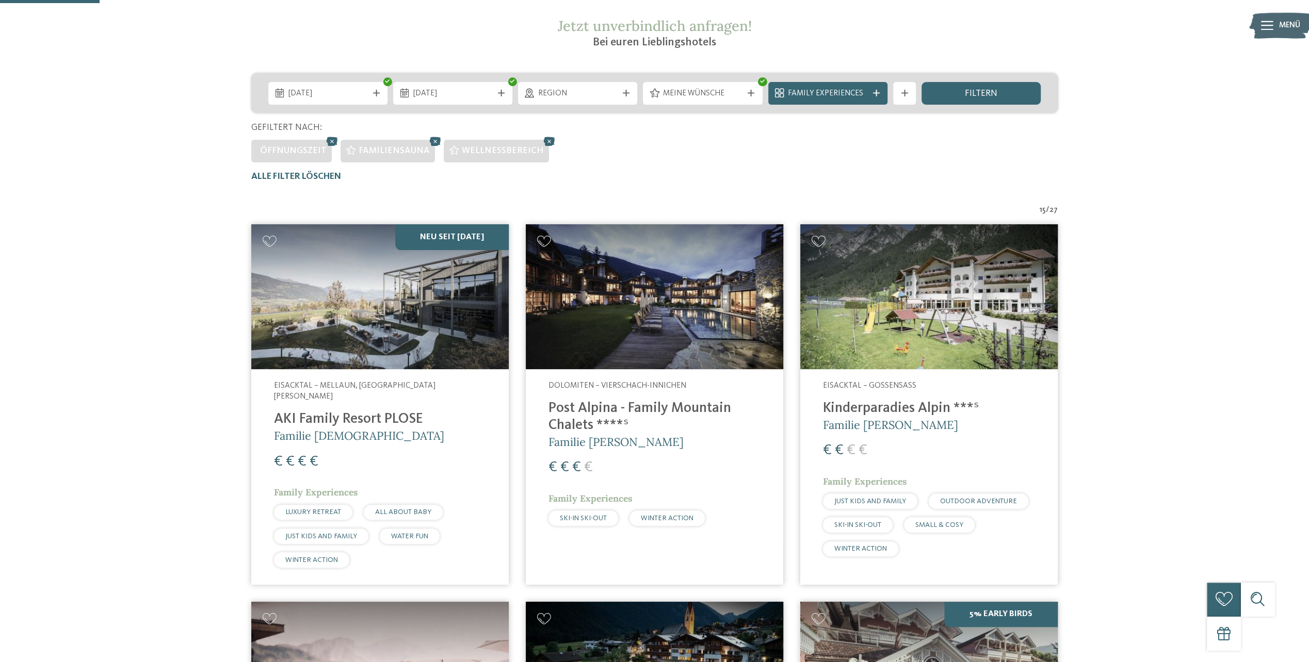
scroll to position [171, 0]
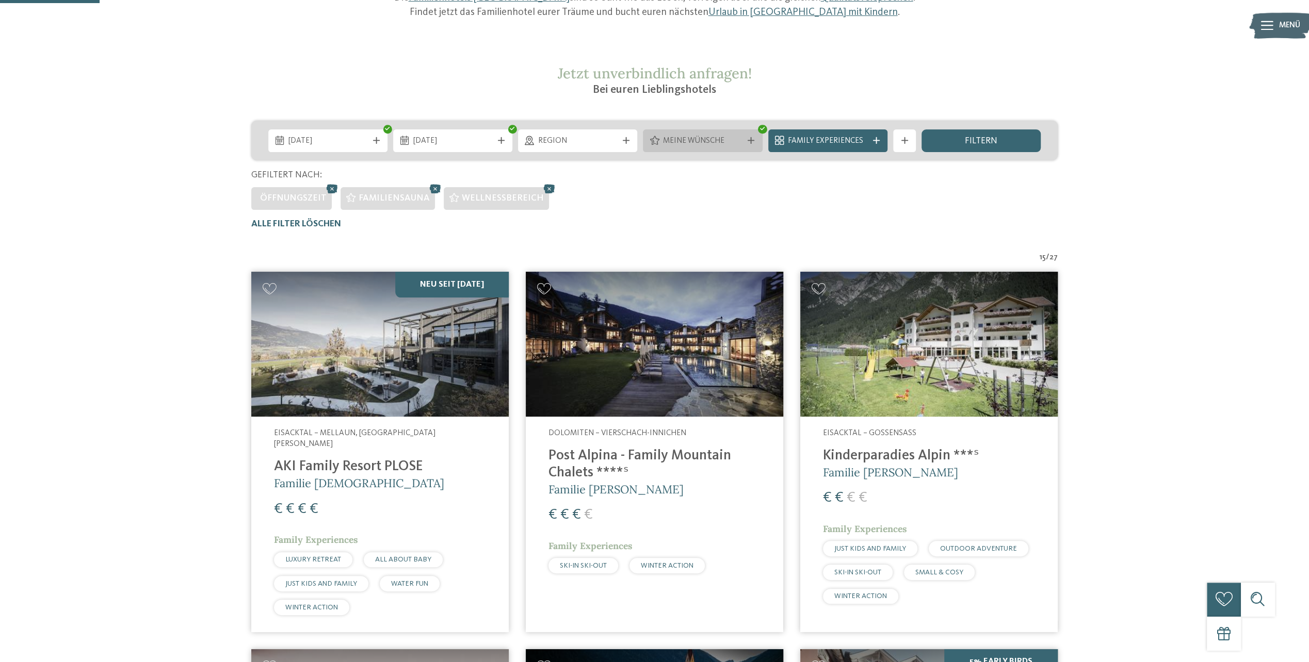
click at [726, 129] on div "Meine Wünsche" at bounding box center [702, 140] width 119 height 23
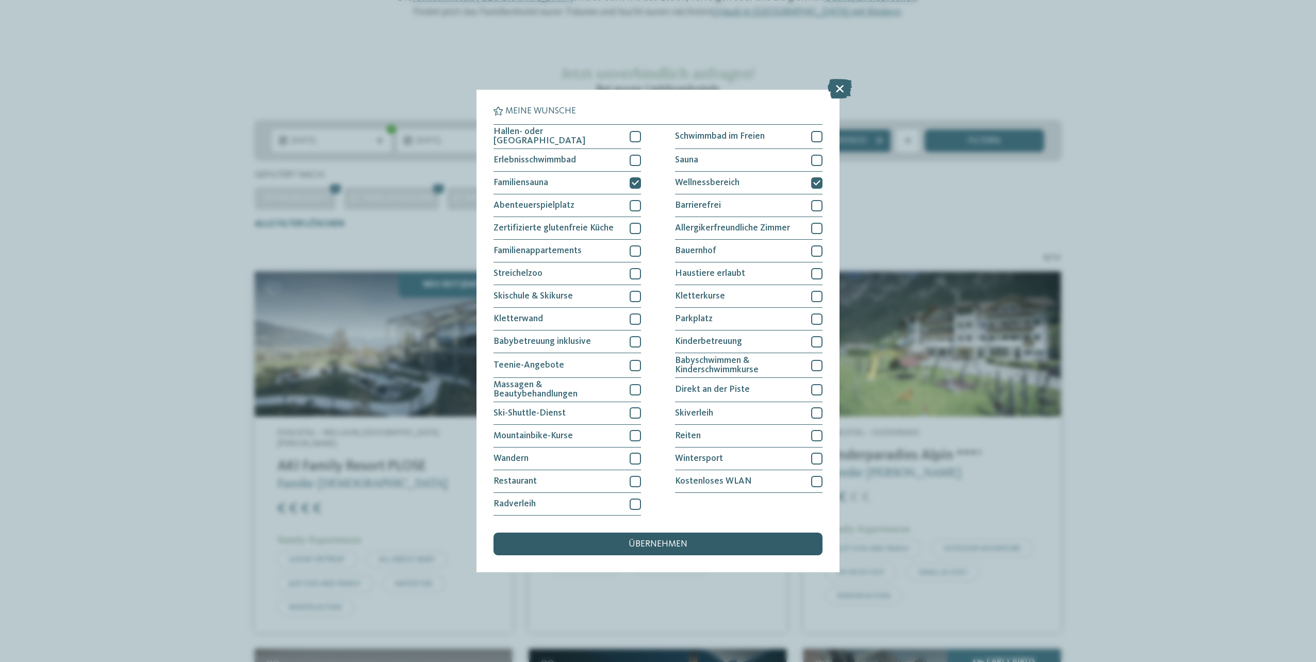
click at [683, 537] on div "übernehmen" at bounding box center [658, 544] width 329 height 23
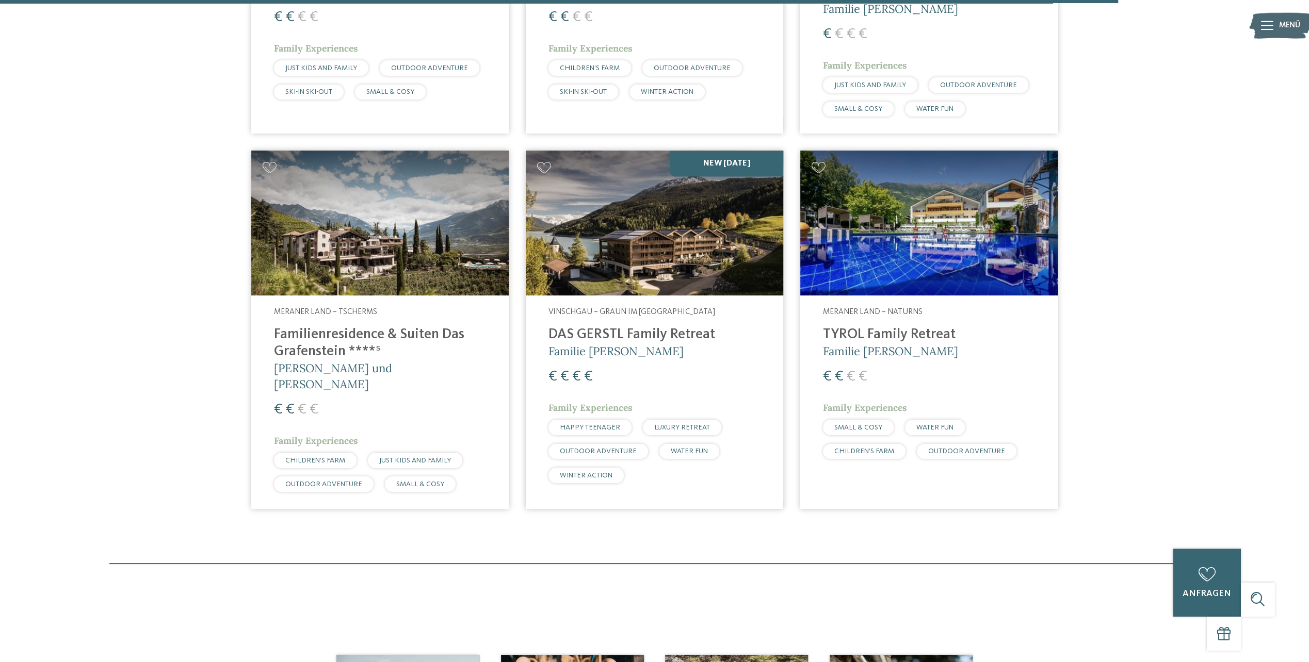
scroll to position [1925, 0]
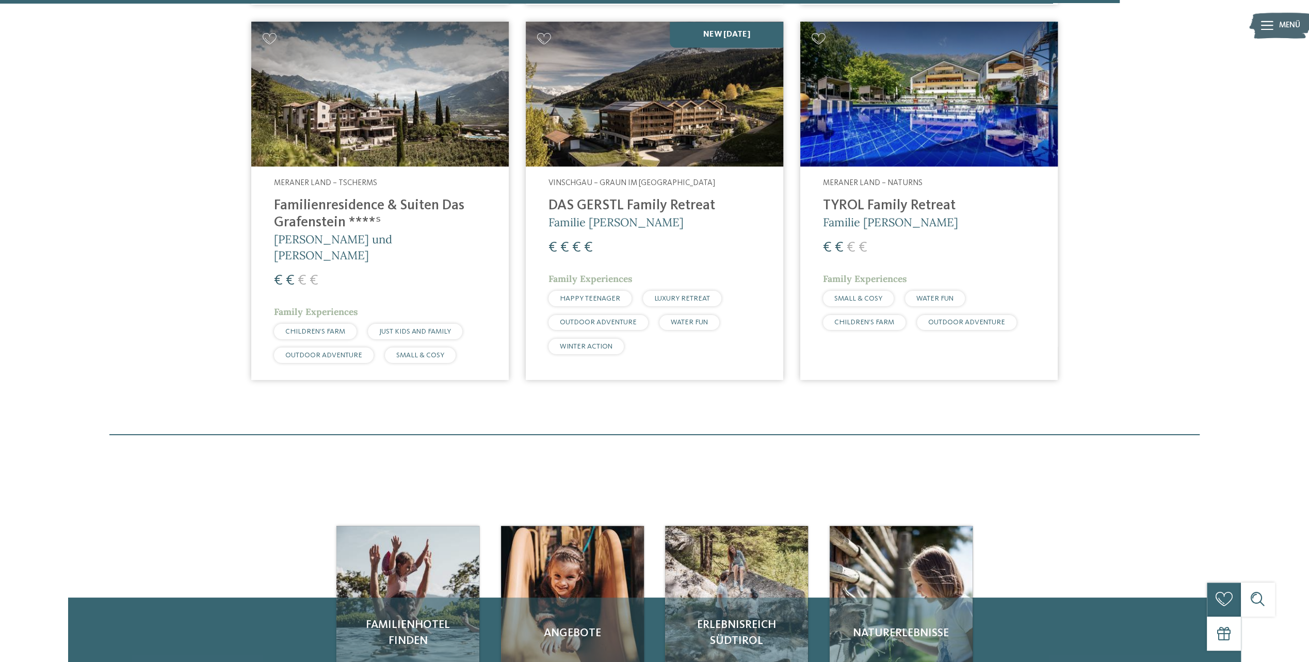
click at [364, 57] on img at bounding box center [379, 94] width 257 height 145
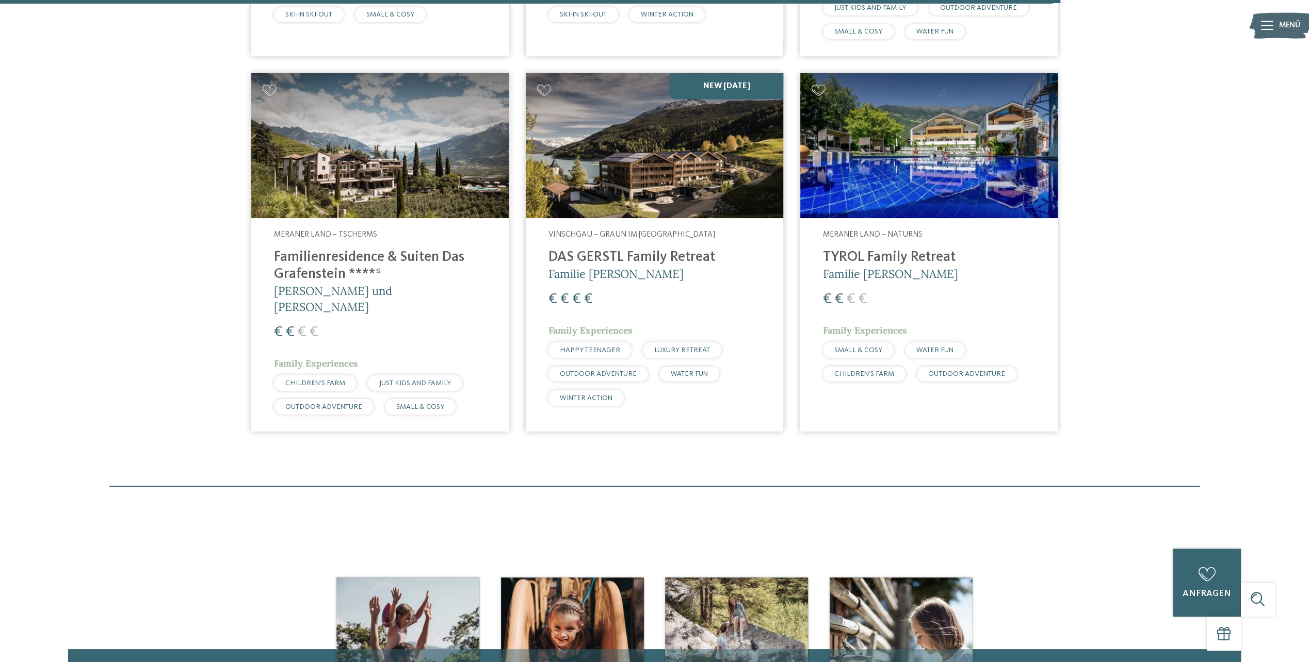
scroll to position [1719, 0]
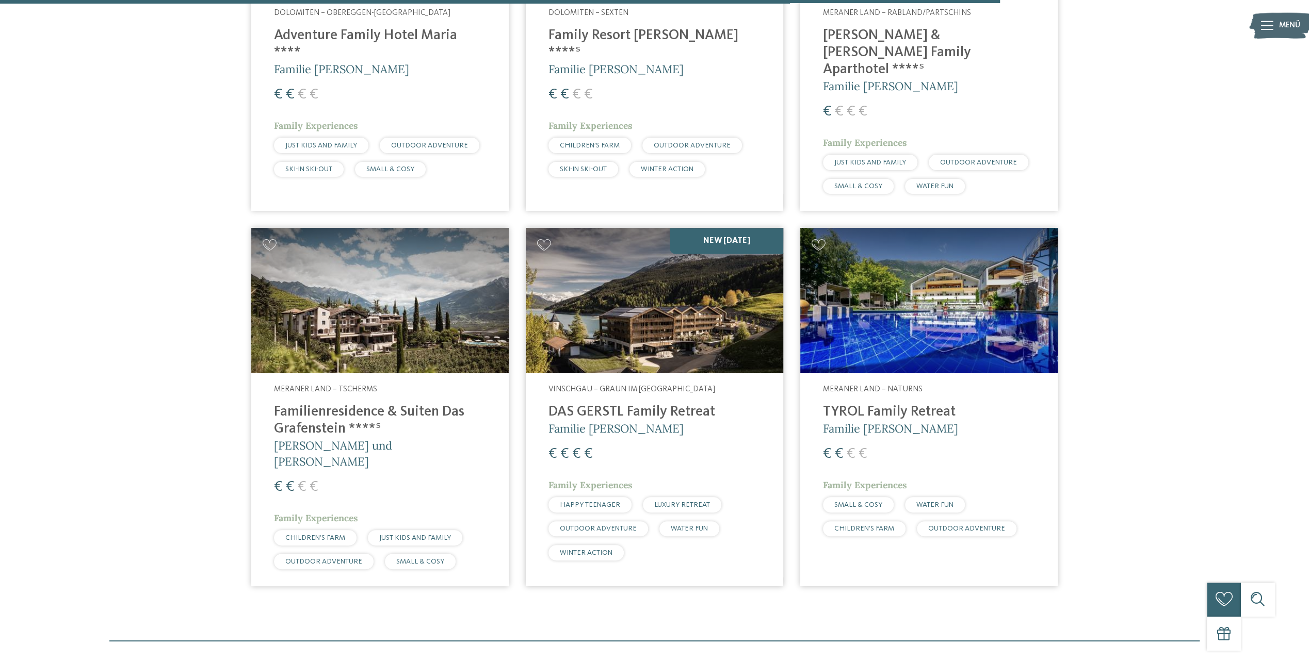
click at [417, 301] on img at bounding box center [379, 300] width 257 height 145
click at [631, 285] on img at bounding box center [654, 300] width 257 height 145
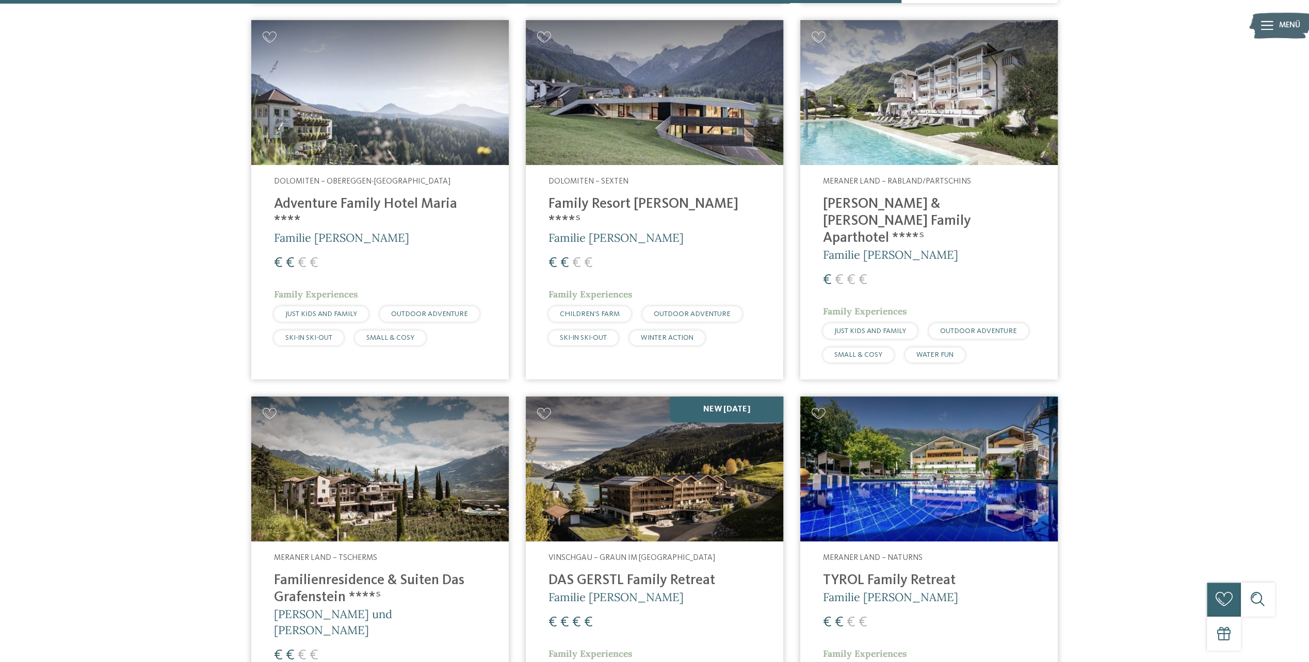
scroll to position [1512, 0]
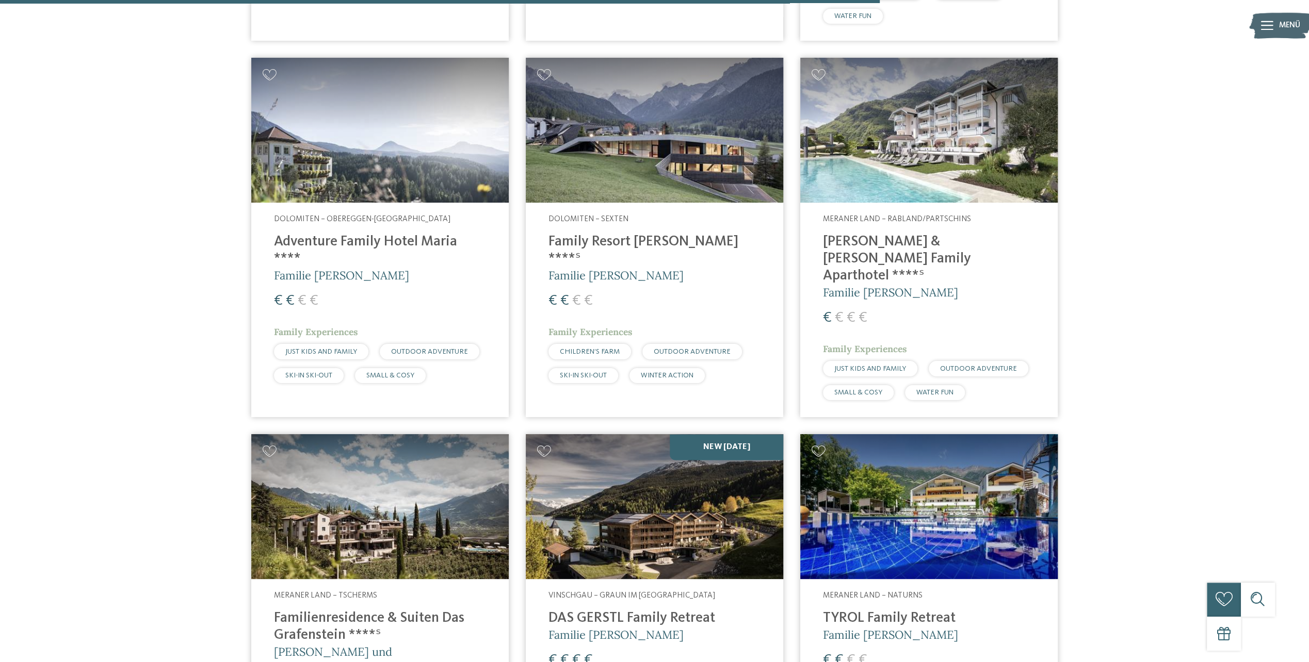
click at [696, 165] on img at bounding box center [654, 130] width 257 height 145
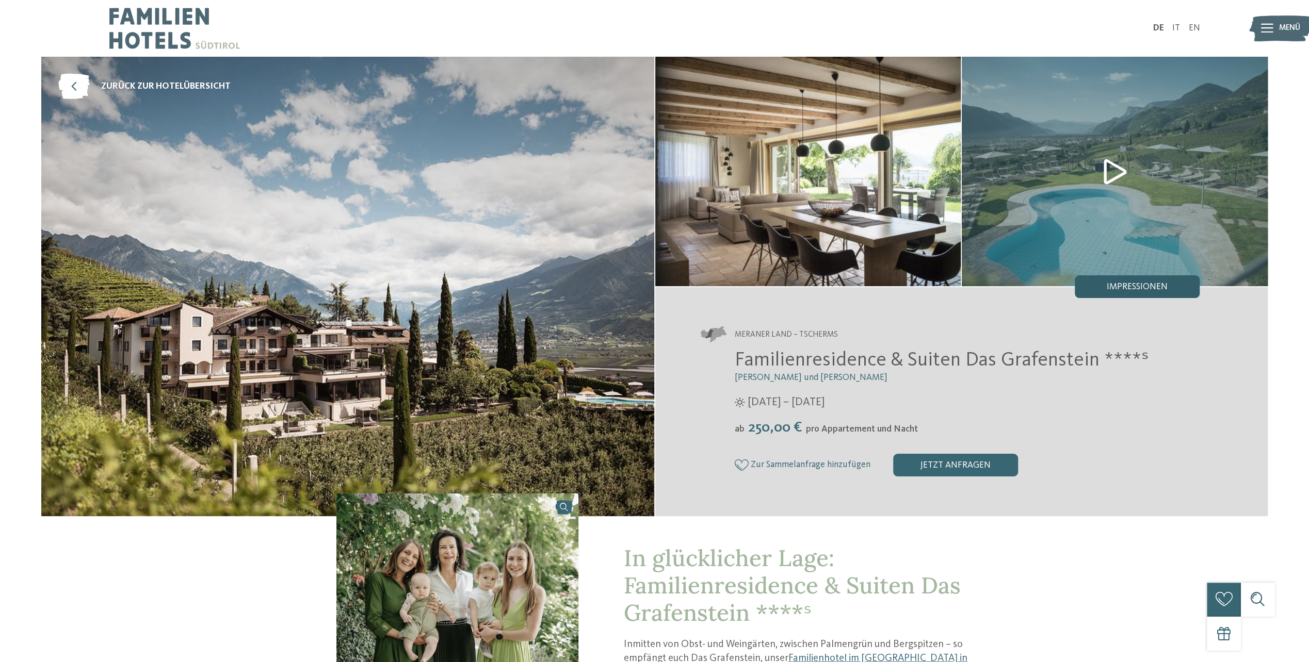
click at [1128, 287] on span "Impressionen" at bounding box center [1136, 287] width 61 height 9
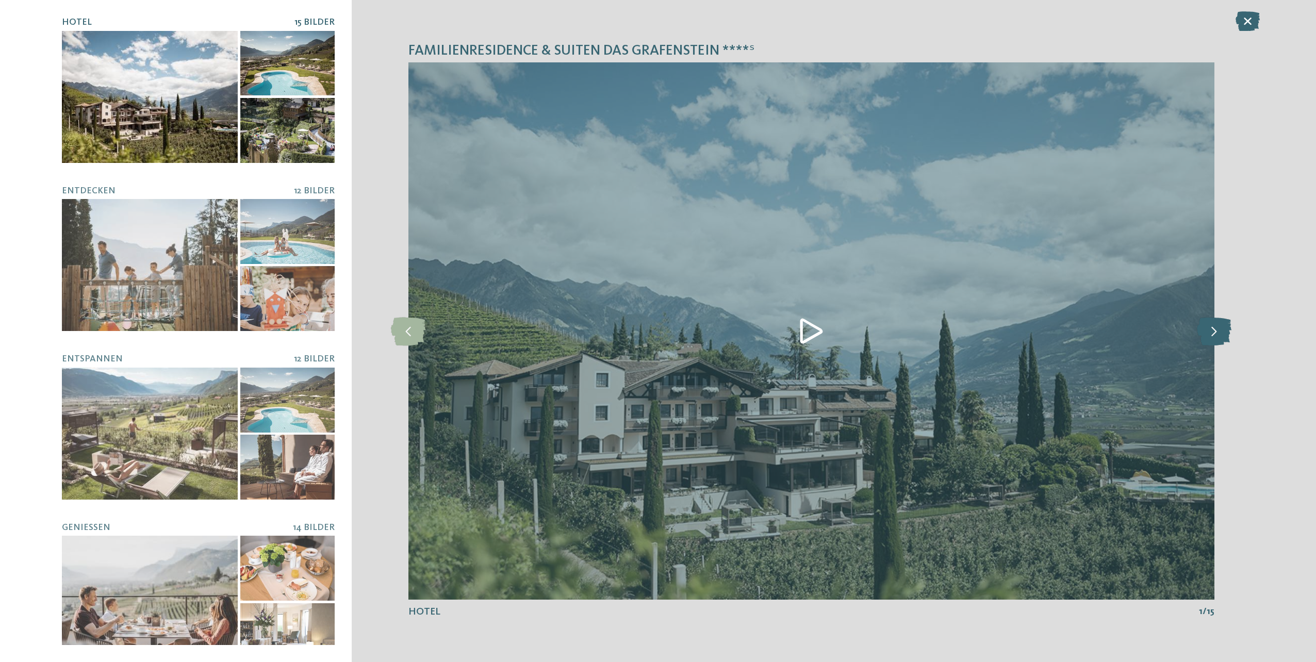
click at [1227, 332] on icon at bounding box center [1214, 331] width 35 height 28
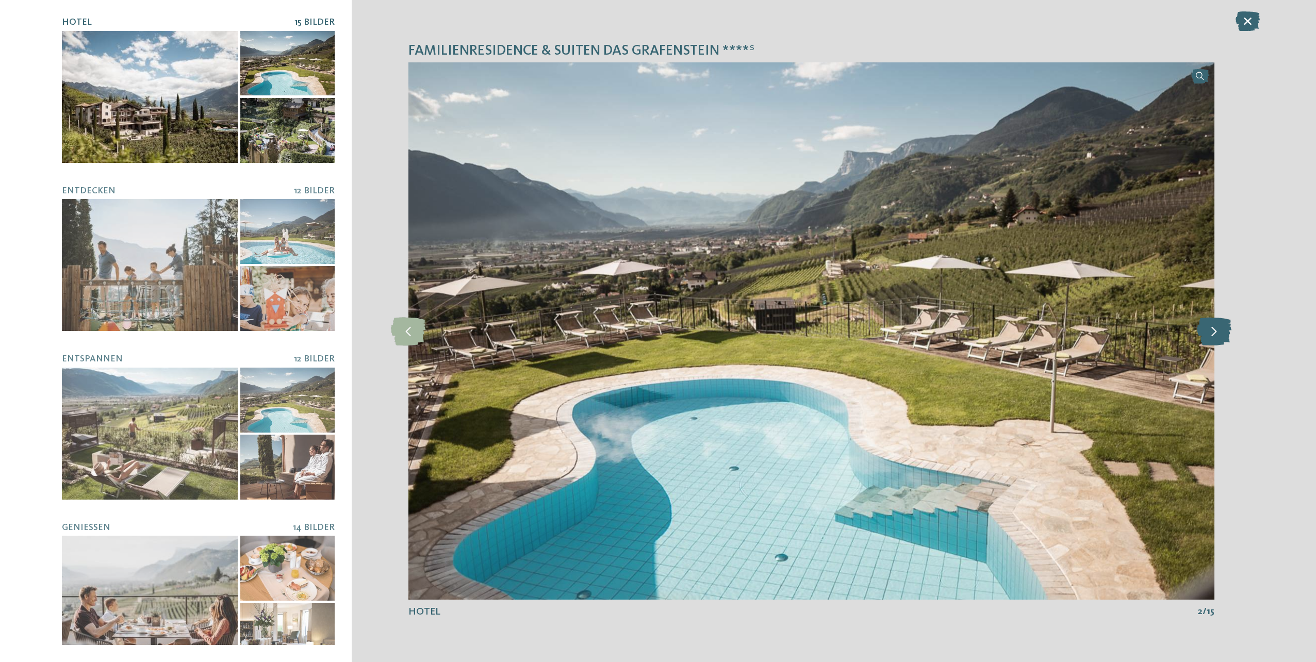
click at [1220, 330] on icon at bounding box center [1214, 331] width 35 height 28
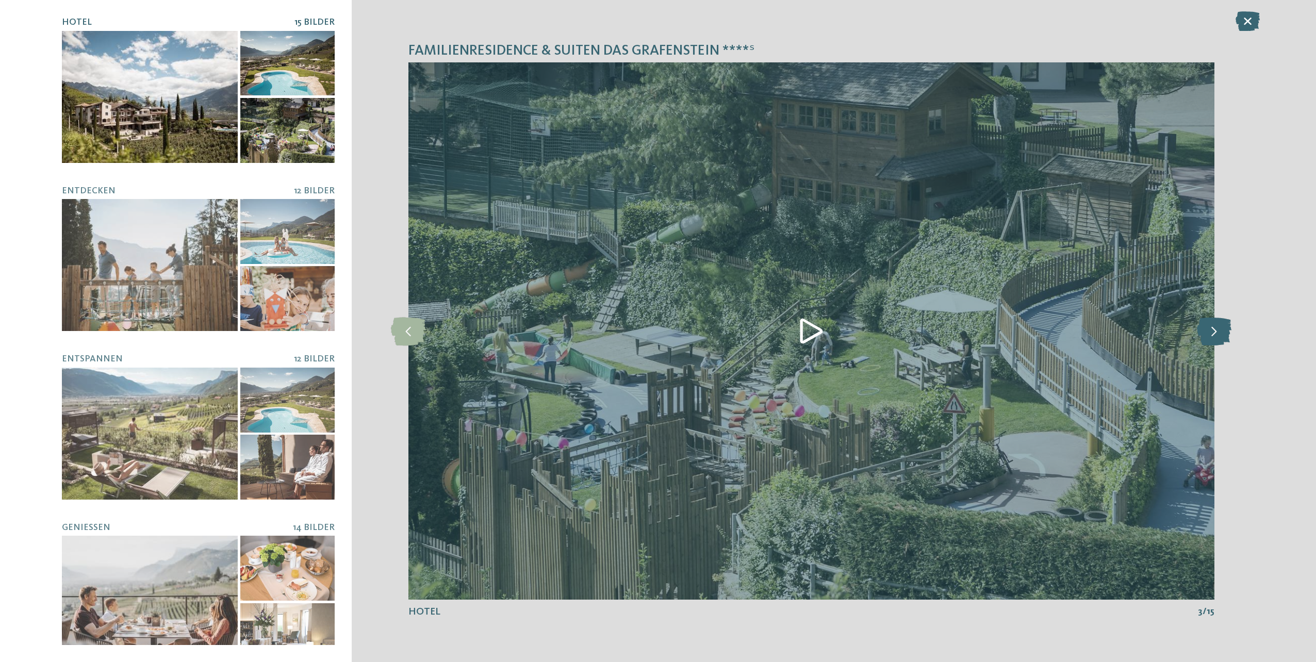
click at [1220, 330] on icon at bounding box center [1214, 331] width 35 height 28
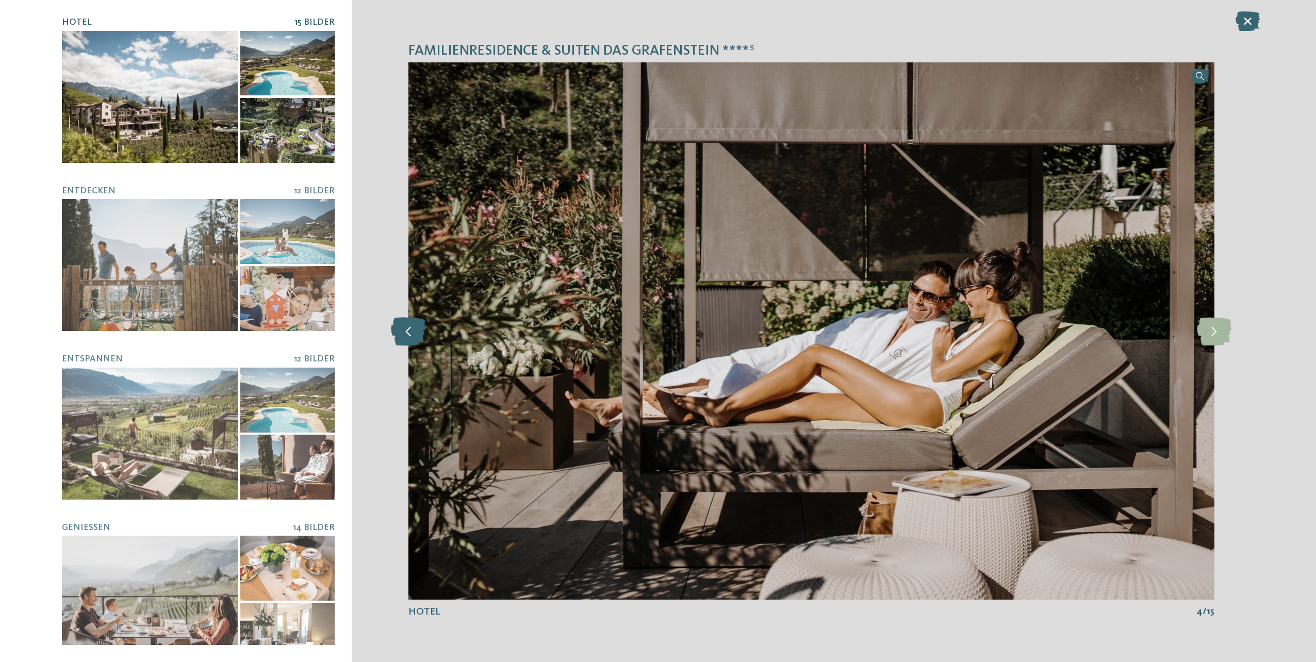
click at [411, 331] on icon at bounding box center [408, 331] width 35 height 28
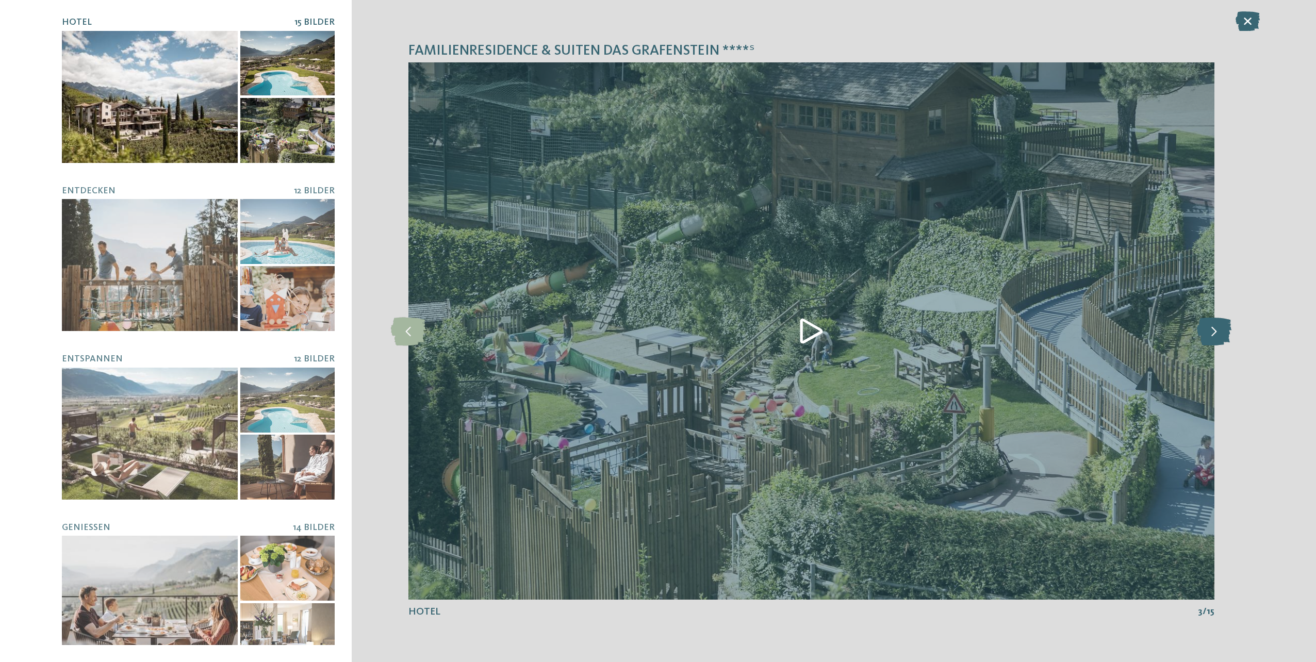
click at [1210, 331] on icon at bounding box center [1214, 331] width 35 height 28
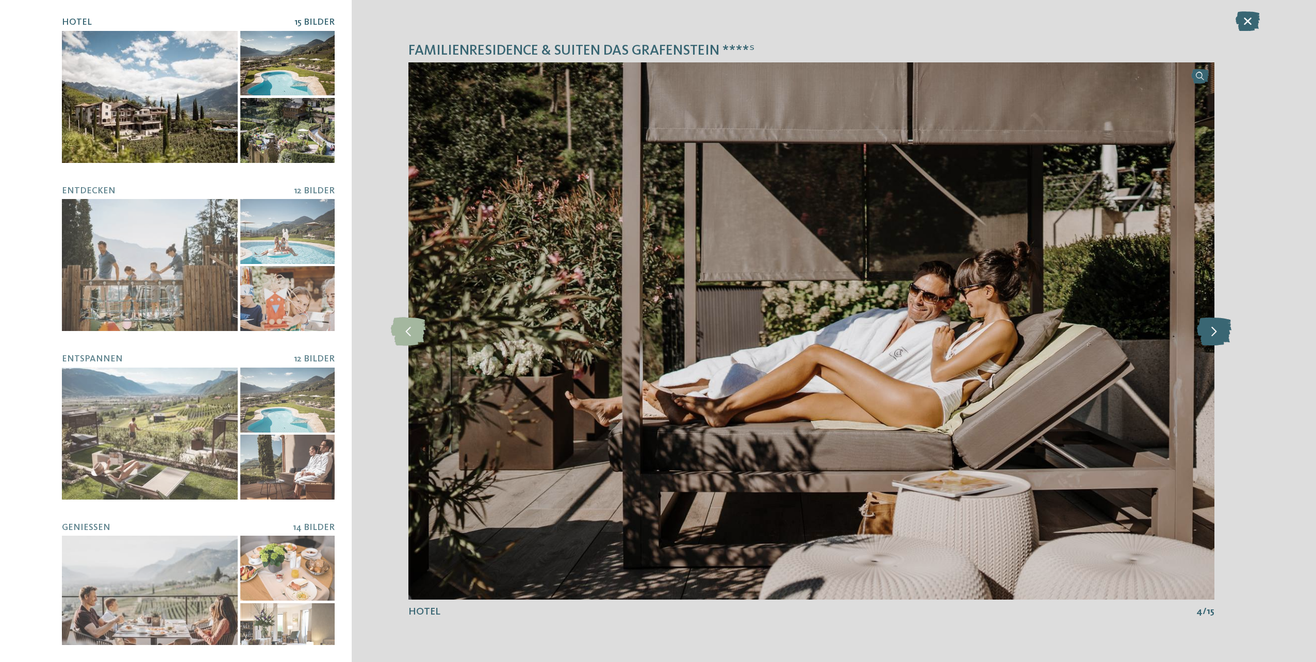
click at [1210, 331] on icon at bounding box center [1214, 331] width 35 height 28
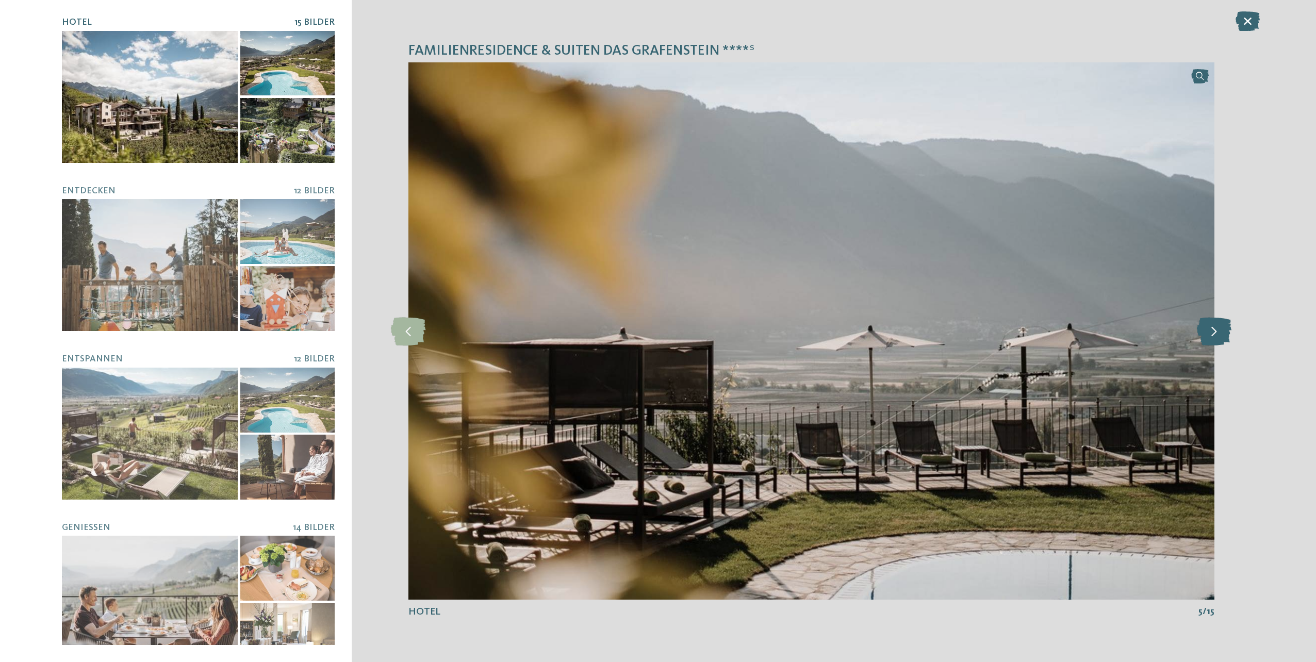
click at [1210, 331] on icon at bounding box center [1214, 331] width 35 height 28
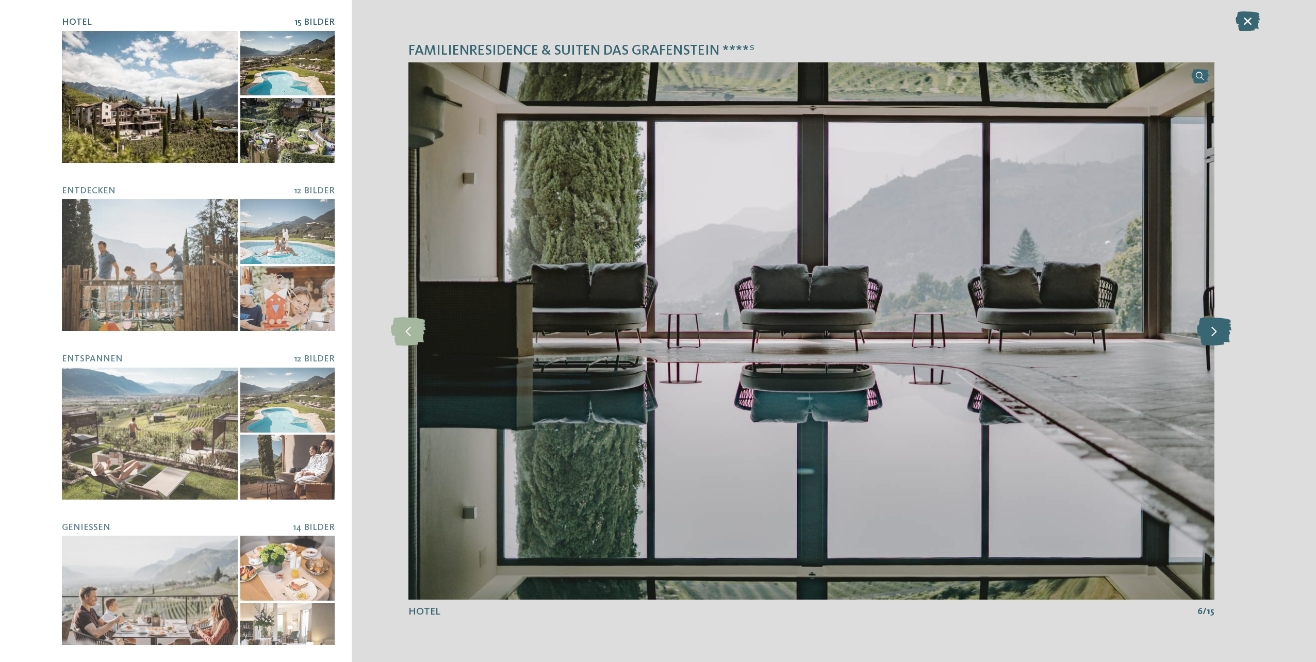
click at [1210, 331] on icon at bounding box center [1214, 331] width 35 height 28
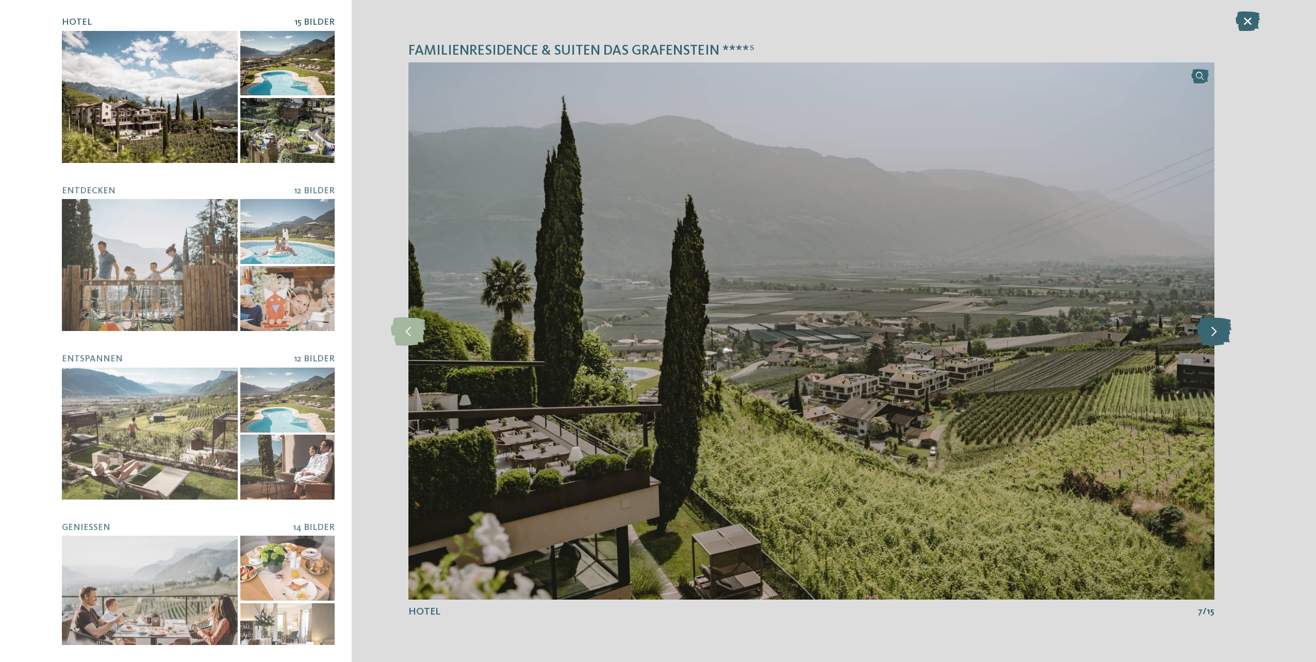
click at [1210, 331] on icon at bounding box center [1214, 331] width 35 height 28
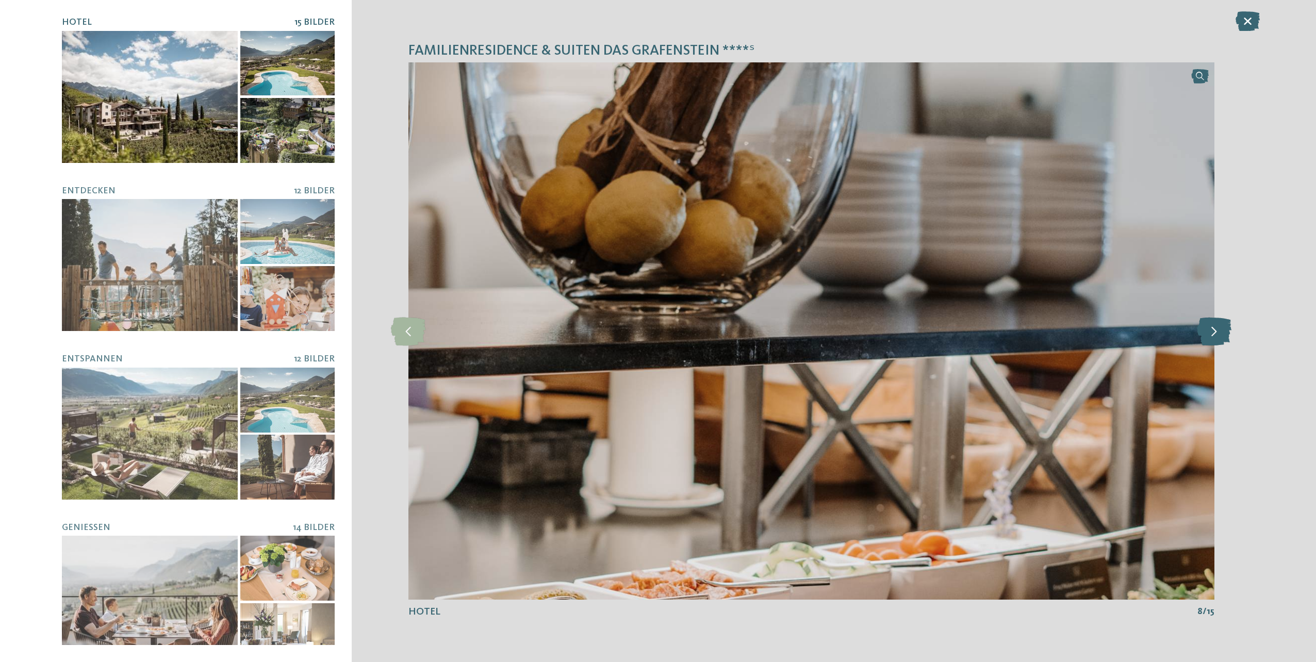
click at [1210, 331] on icon at bounding box center [1214, 331] width 35 height 28
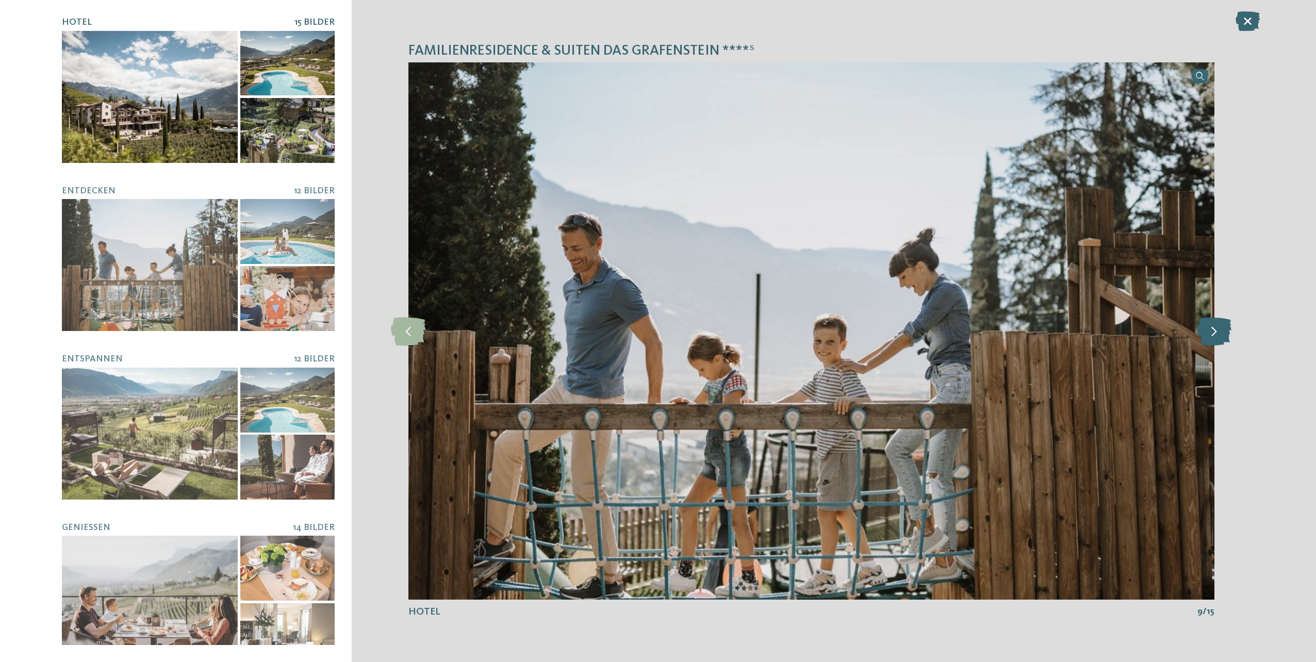
click at [1210, 331] on icon at bounding box center [1214, 331] width 35 height 28
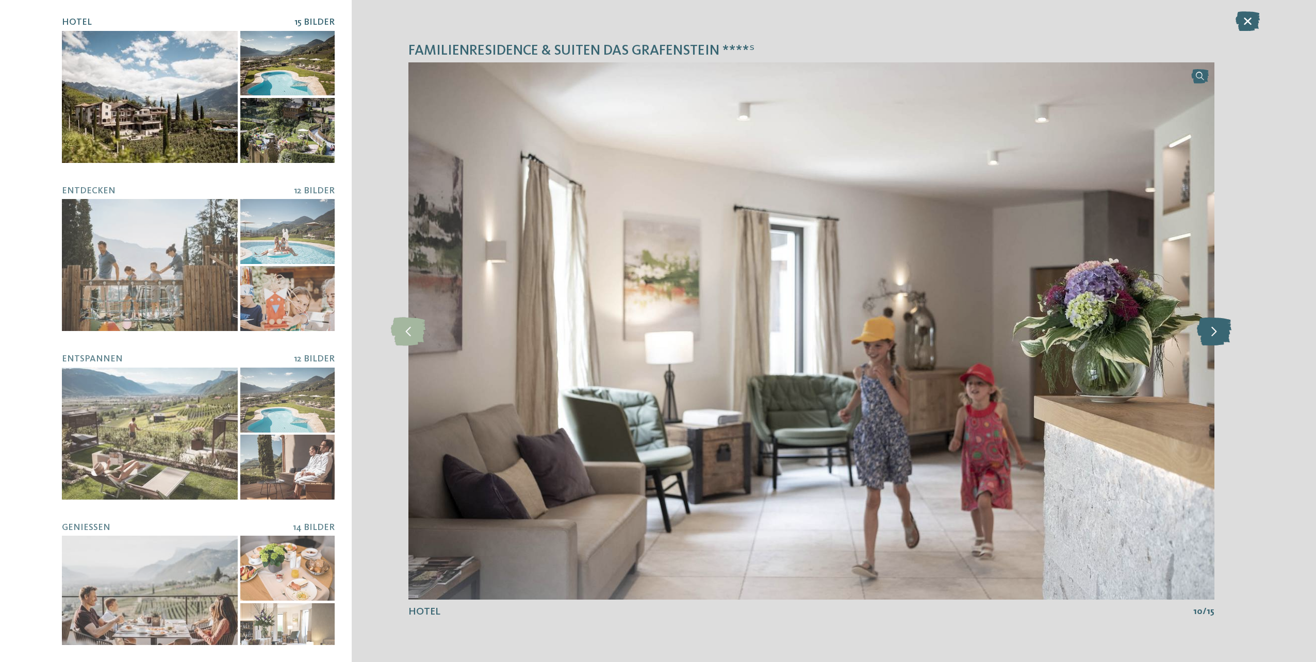
click at [1210, 331] on icon at bounding box center [1214, 331] width 35 height 28
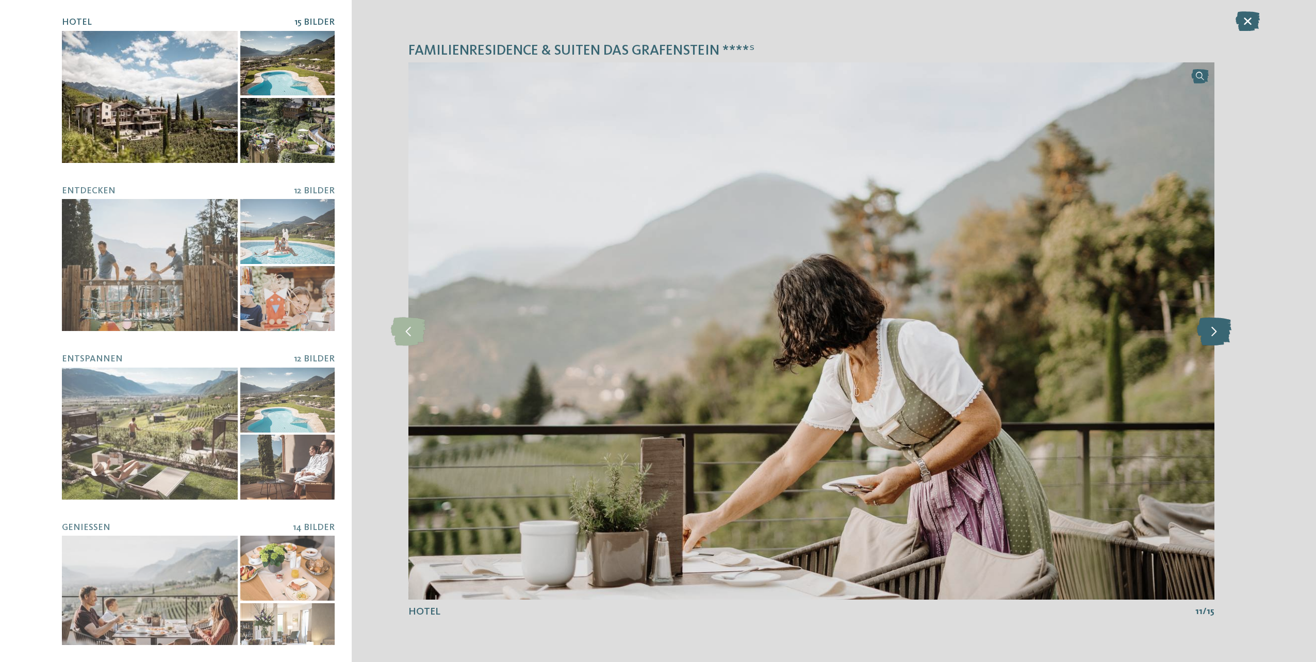
click at [1210, 331] on icon at bounding box center [1214, 331] width 35 height 28
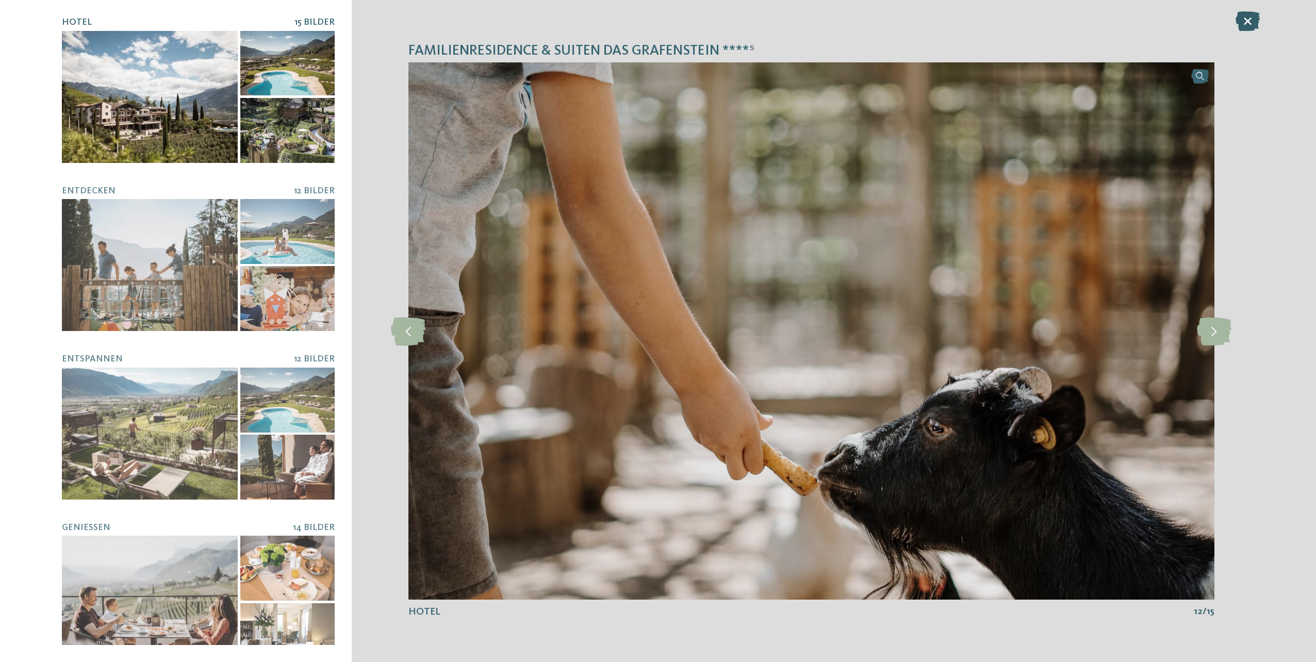
click at [1249, 20] on icon at bounding box center [1248, 21] width 24 height 20
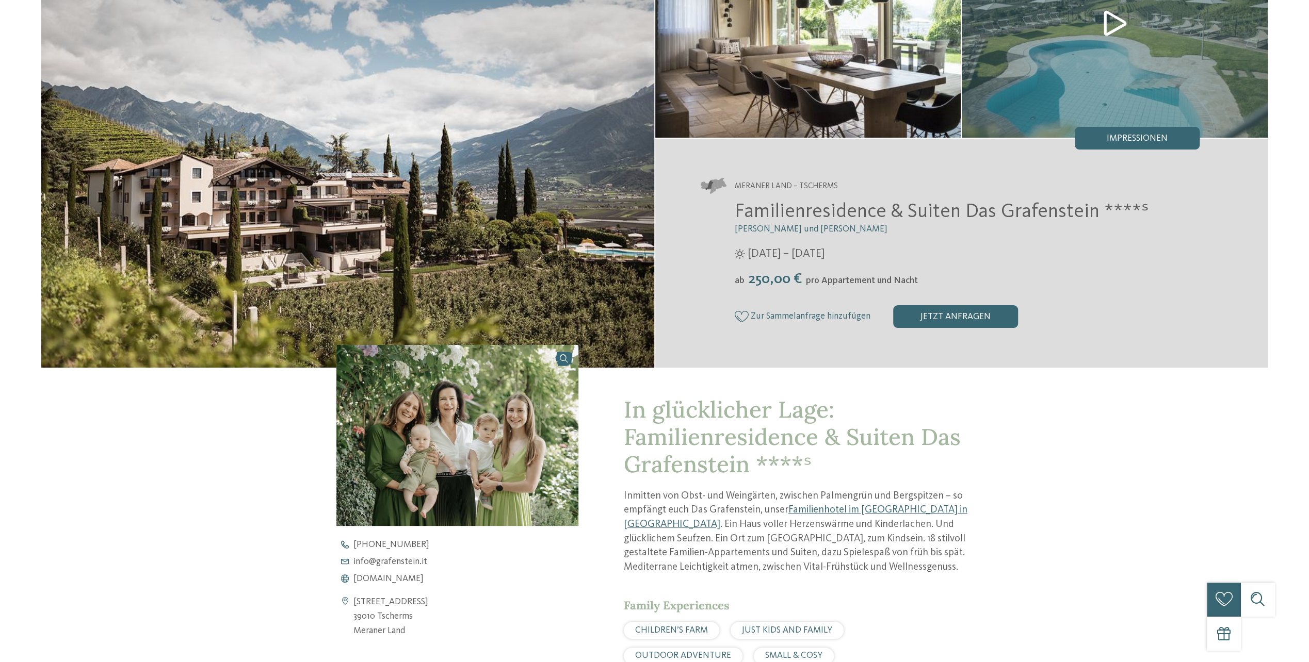
scroll to position [258, 0]
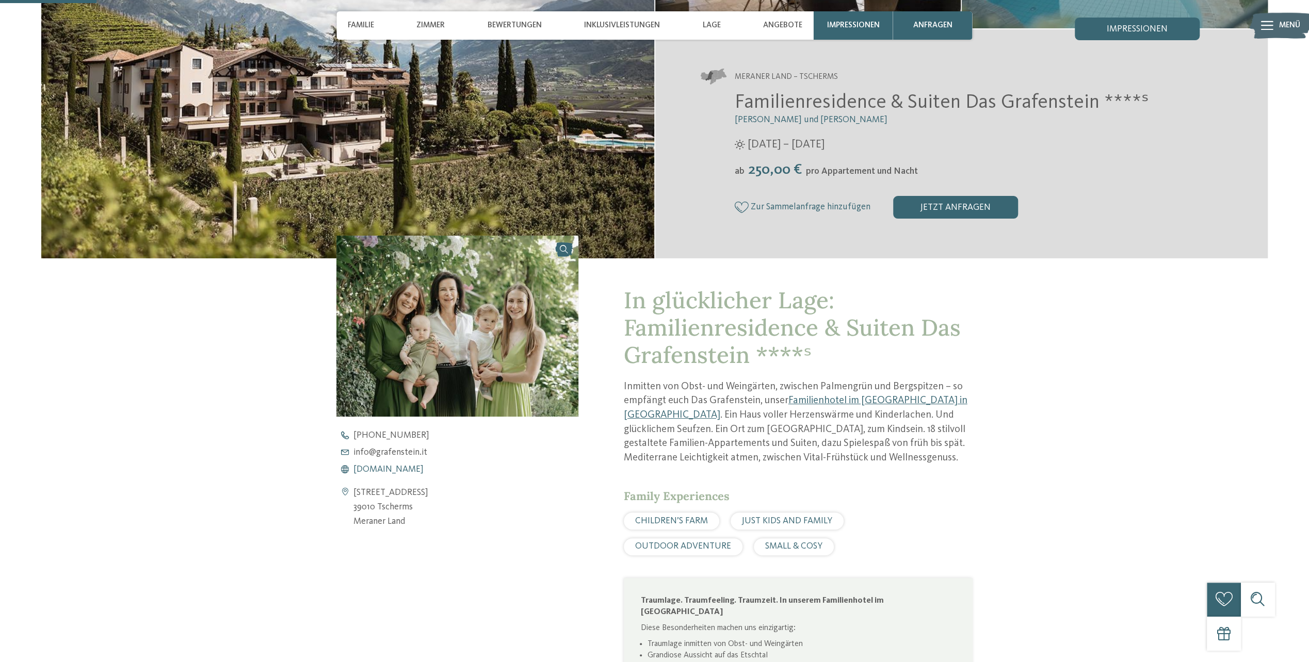
click at [387, 469] on span "www.grafenstein.it" at bounding box center [388, 469] width 70 height 9
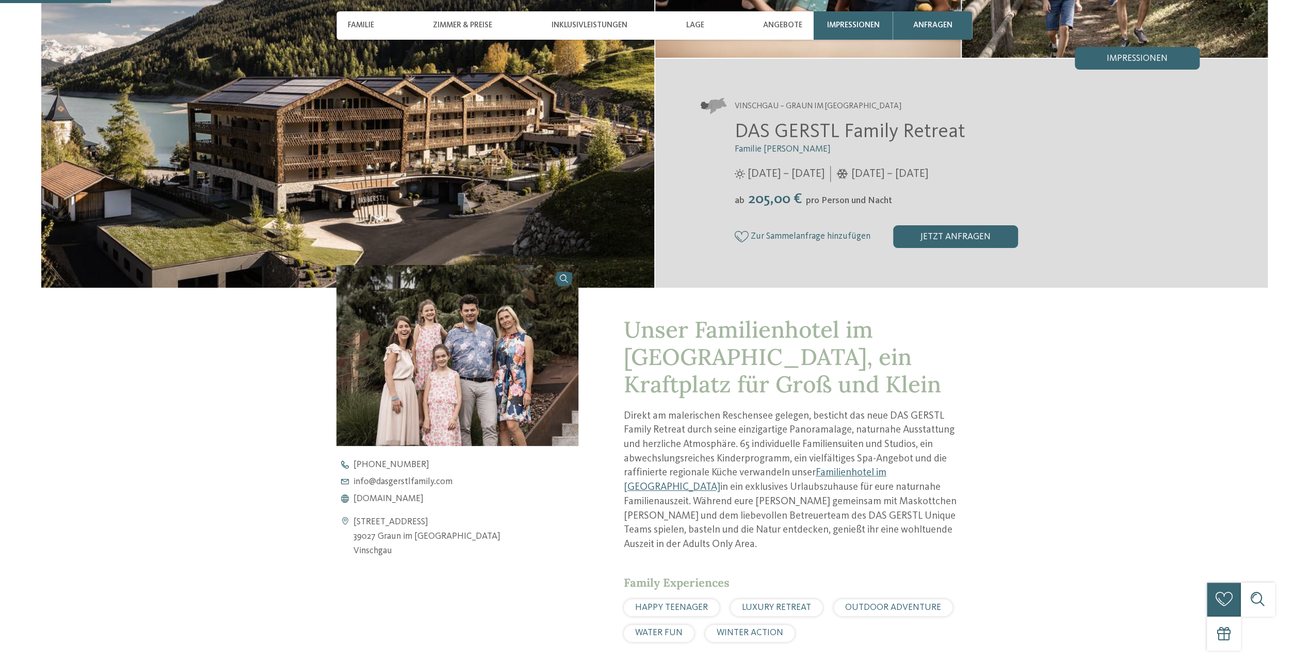
scroll to position [309, 0]
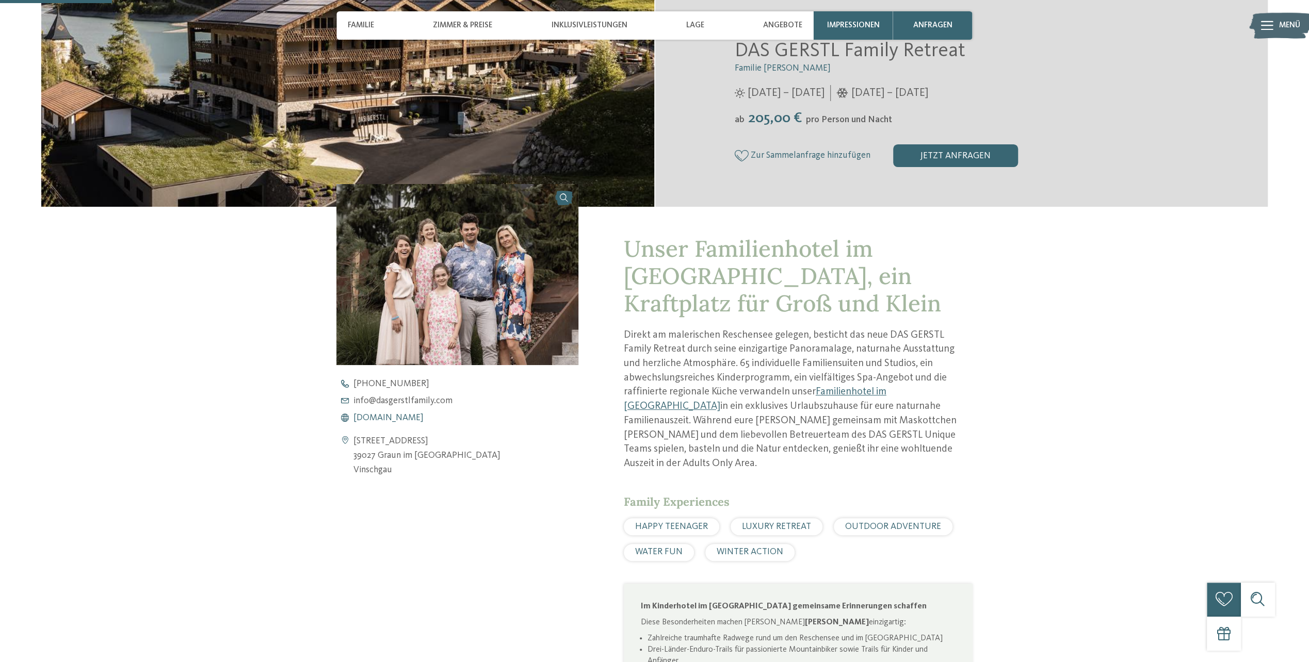
click at [412, 420] on span "www.dasgerstlfamily.com" at bounding box center [388, 418] width 70 height 9
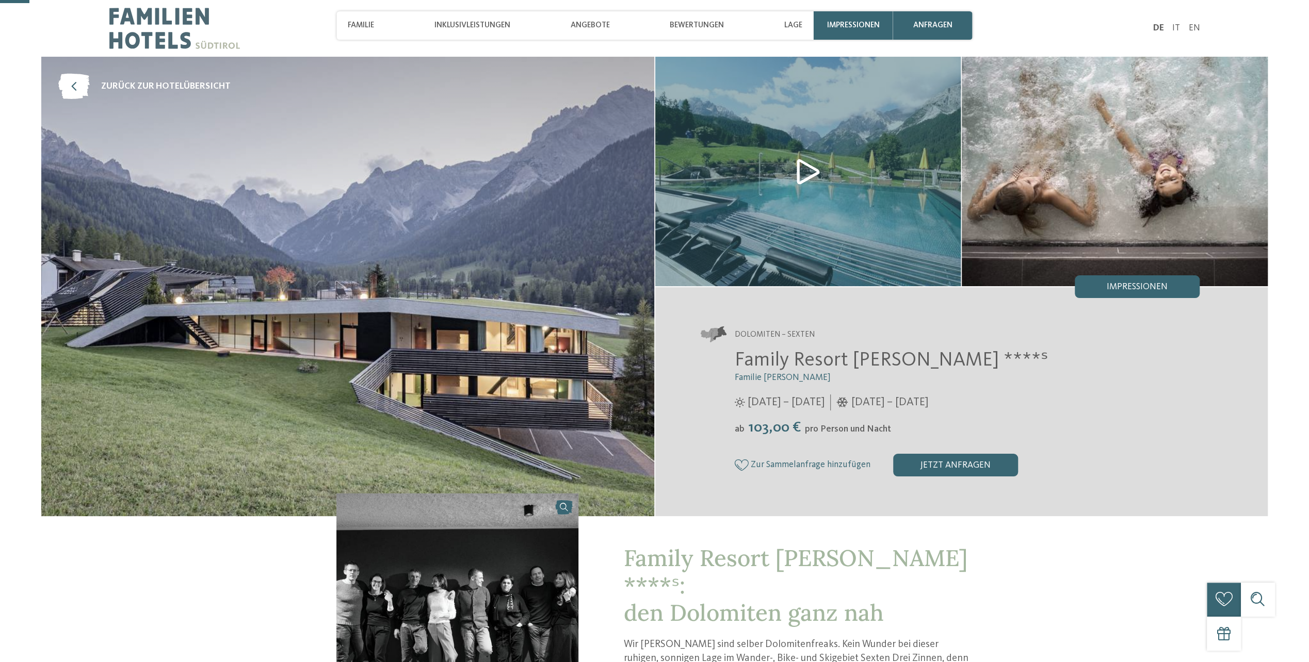
scroll to position [206, 0]
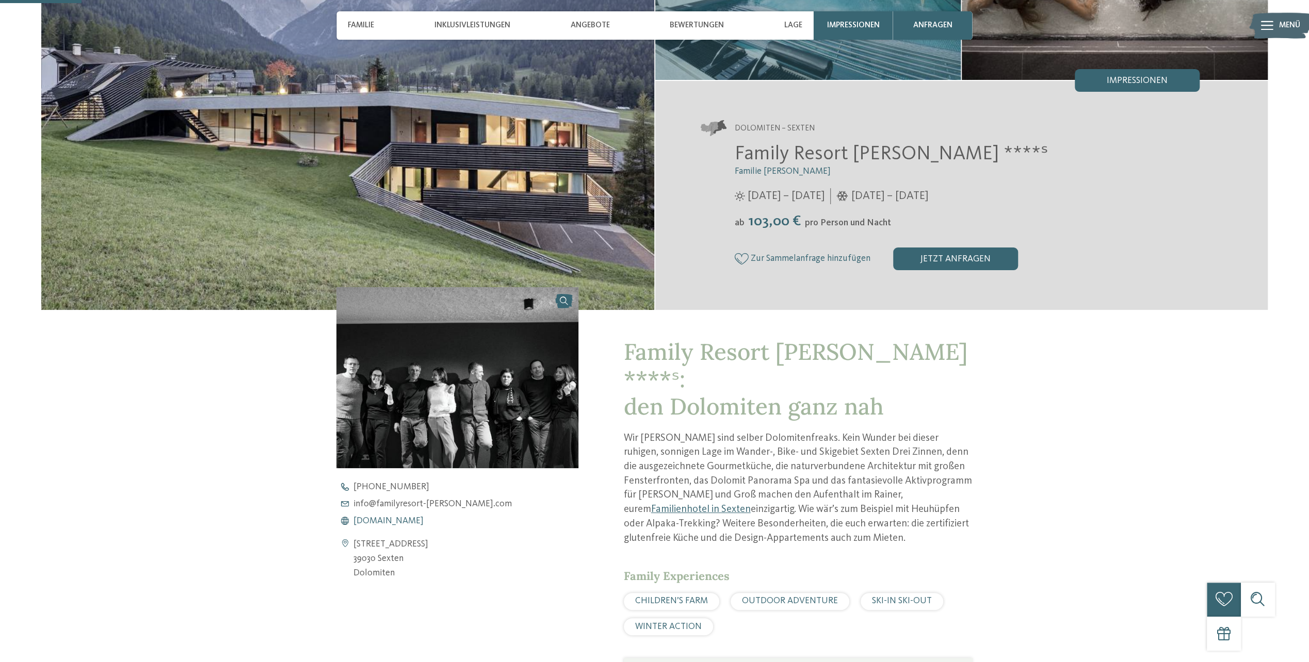
click at [412, 520] on span "[DOMAIN_NAME]" at bounding box center [388, 521] width 70 height 9
